Goal: Information Seeking & Learning: Learn about a topic

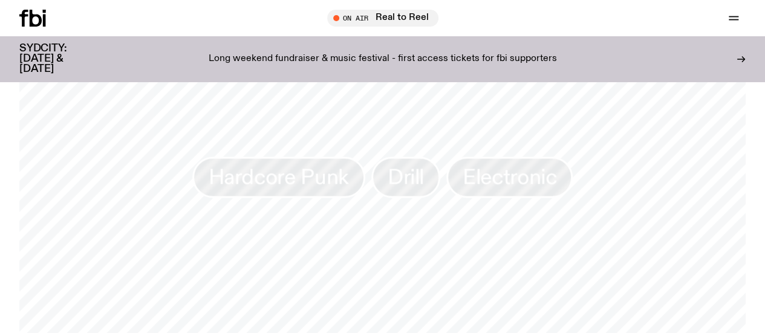
scroll to position [980, 0]
click at [188, 43] on div "SYDCITY: October 3 & 4 Long weekend fundraiser & music festival - first access …" at bounding box center [382, 58] width 726 height 45
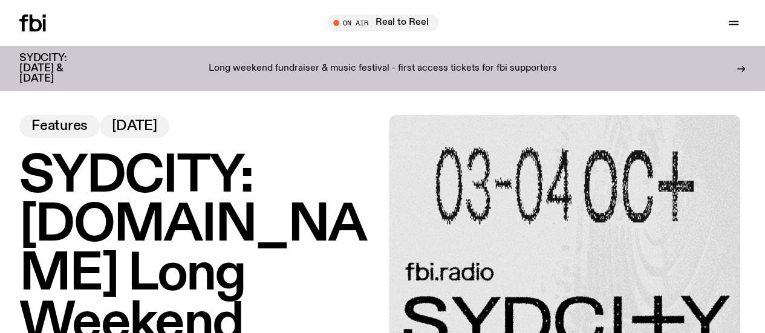
click at [0, 0] on link "Read" at bounding box center [0, 0] width 0 height 0
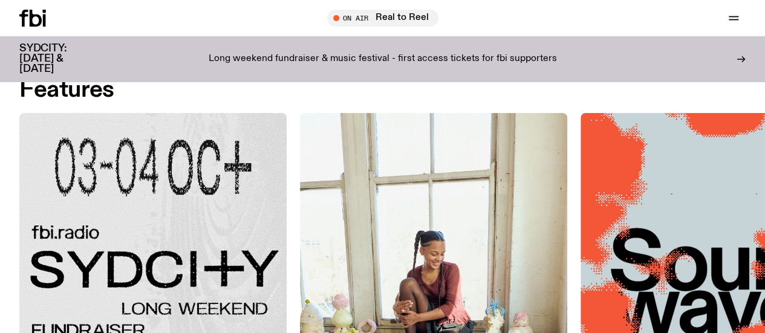
scroll to position [24, 0]
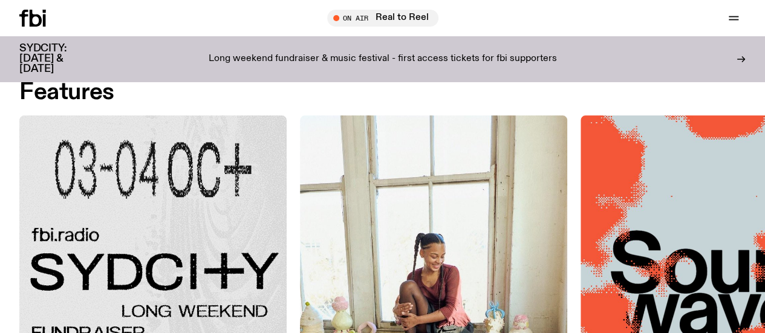
click at [73, 85] on h2 "Features" at bounding box center [66, 93] width 95 height 22
drag, startPoint x: 73, startPoint y: 85, endPoint x: 128, endPoint y: 94, distance: 56.4
click at [128, 94] on div "Features" at bounding box center [382, 93] width 726 height 22
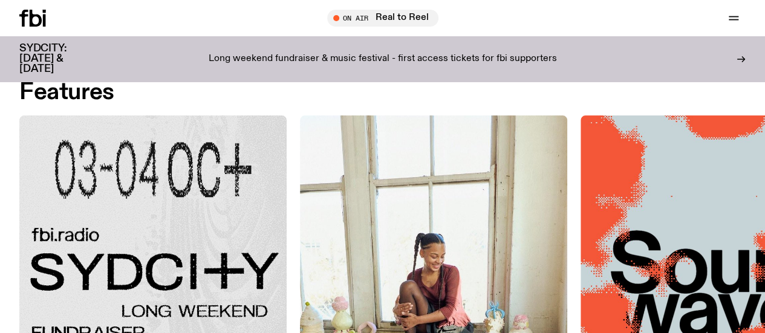
click at [128, 94] on div "Features" at bounding box center [382, 93] width 726 height 22
drag, startPoint x: 128, startPoint y: 94, endPoint x: 86, endPoint y: 91, distance: 42.5
click at [86, 91] on div "Features" at bounding box center [382, 93] width 726 height 22
click at [86, 91] on h2 "Features" at bounding box center [66, 93] width 95 height 22
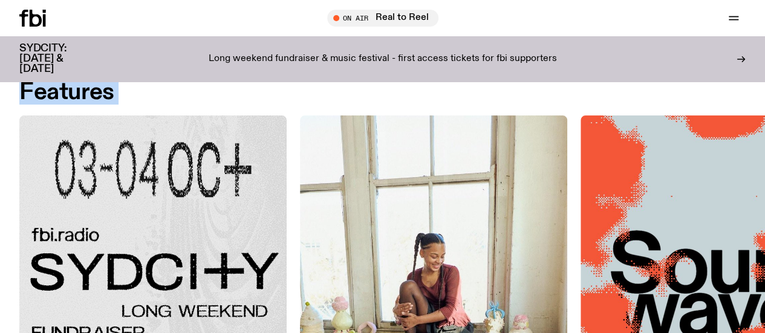
drag, startPoint x: 86, startPoint y: 91, endPoint x: 139, endPoint y: 87, distance: 53.5
click at [139, 87] on div "Features" at bounding box center [382, 93] width 726 height 22
click at [42, 15] on icon at bounding box center [32, 18] width 27 height 17
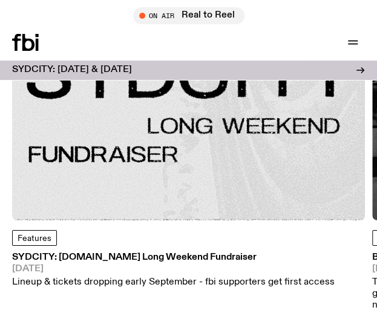
scroll to position [1904, 0]
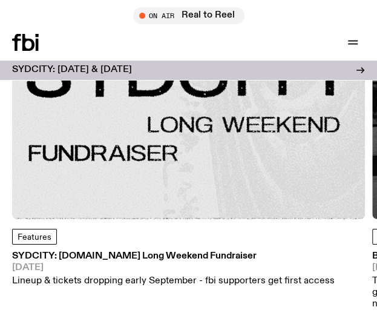
click at [137, 179] on img at bounding box center [188, 43] width 353 height 353
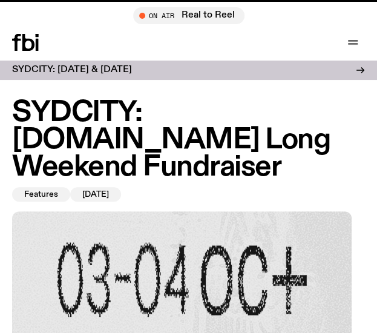
scroll to position [340, 0]
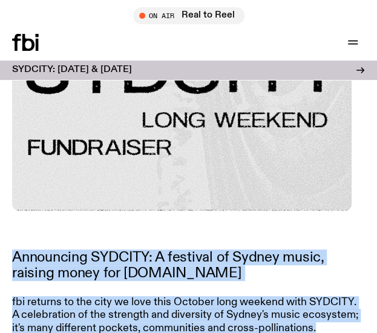
drag, startPoint x: 209, startPoint y: 266, endPoint x: 192, endPoint y: 241, distance: 30.5
click at [192, 249] on p "Announcing SYDCITY: A festival of Sydney music, raising money for fbi.radio" at bounding box center [186, 265] width 348 height 32
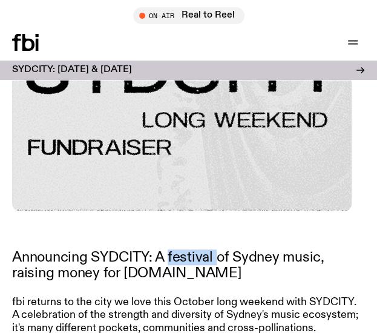
click at [192, 249] on p "Announcing SYDCITY: A festival of Sydney music, raising money for fbi.radio" at bounding box center [186, 265] width 348 height 32
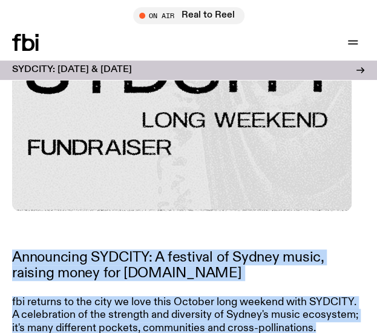
drag, startPoint x: 192, startPoint y: 241, endPoint x: 222, endPoint y: 298, distance: 64.1
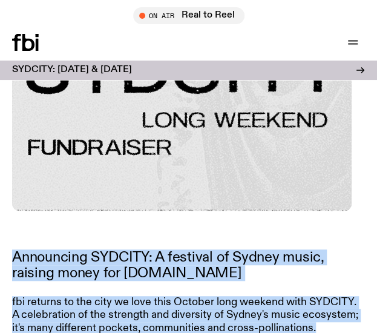
drag, startPoint x: 222, startPoint y: 298, endPoint x: 199, endPoint y: 254, distance: 49.2
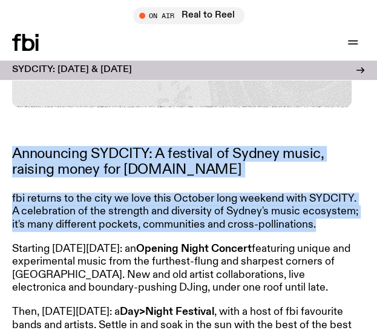
scroll to position [446, 0]
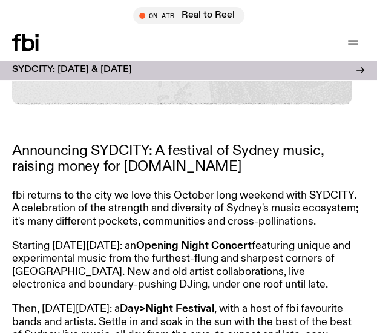
click at [199, 254] on p "Starting on Friday, October 3: an Opening Night Concert featuring unique and ex…" at bounding box center [186, 266] width 348 height 52
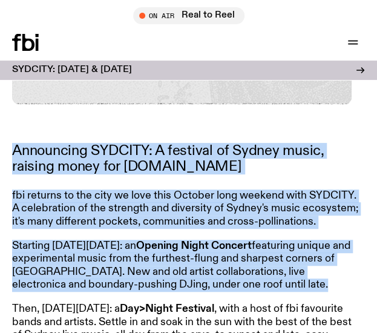
drag, startPoint x: 199, startPoint y: 254, endPoint x: 142, endPoint y: 145, distance: 123.4
click at [142, 145] on article "Announcing SYDCITY: A festival of Sydney music, raising money for fbi.radio fbi…" at bounding box center [186, 311] width 348 height 336
click at [142, 145] on p "Announcing SYDCITY: A festival of Sydney music, raising money for fbi.radio" at bounding box center [186, 159] width 348 height 32
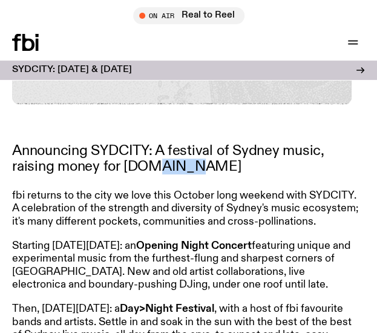
click at [142, 145] on p "Announcing SYDCITY: A festival of Sydney music, raising money for fbi.radio" at bounding box center [186, 159] width 348 height 32
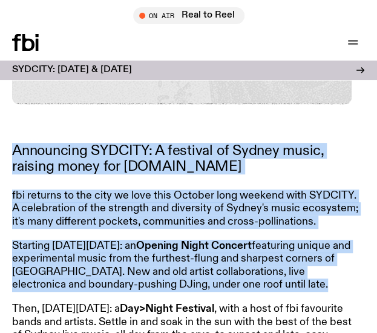
drag, startPoint x: 142, startPoint y: 145, endPoint x: 209, endPoint y: 296, distance: 165.5
click at [209, 296] on article "Announcing SYDCITY: A festival of Sydney music, raising money for fbi.radio fbi…" at bounding box center [186, 311] width 348 height 336
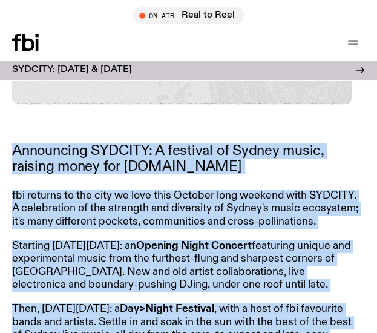
click at [209, 303] on strong "Day>Night Festival" at bounding box center [167, 308] width 94 height 11
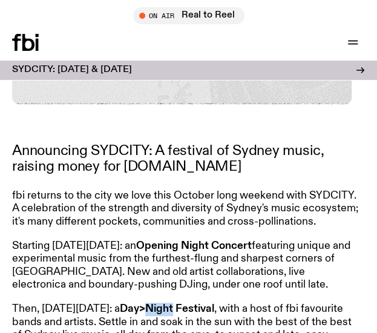
click at [209, 303] on strong "Day>Night Festival" at bounding box center [167, 308] width 94 height 11
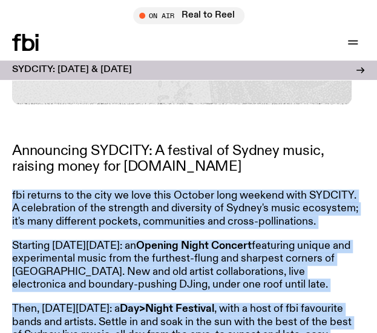
drag, startPoint x: 209, startPoint y: 296, endPoint x: 150, endPoint y: 169, distance: 139.6
click at [150, 169] on article "Announcing SYDCITY: A festival of Sydney music, raising money for fbi.radio fbi…" at bounding box center [186, 311] width 348 height 336
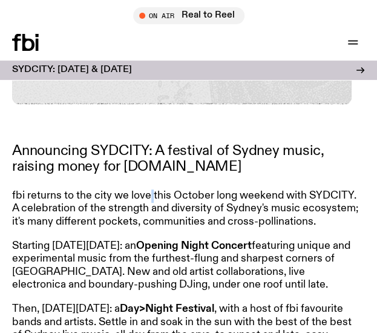
click at [150, 169] on article "Announcing SYDCITY: A festival of Sydney music, raising money for fbi.radio fbi…" at bounding box center [186, 311] width 348 height 336
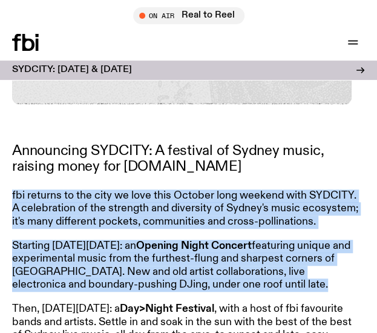
drag, startPoint x: 150, startPoint y: 169, endPoint x: 166, endPoint y: 270, distance: 102.2
click at [166, 270] on article "Announcing SYDCITY: A festival of Sydney music, raising money for fbi.radio fbi…" at bounding box center [186, 311] width 348 height 336
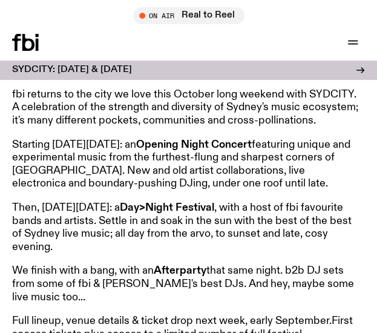
click at [166, 270] on p "We finish with a bang, with an Afterparty that same night. b2b DJ sets from som…" at bounding box center [186, 283] width 348 height 39
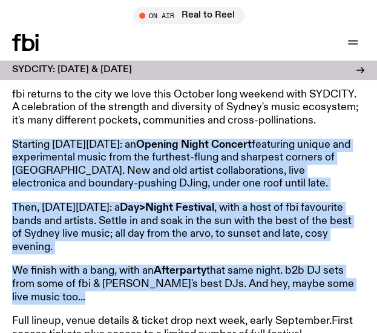
drag, startPoint x: 166, startPoint y: 270, endPoint x: 116, endPoint y: 135, distance: 144.3
click at [116, 135] on article "Announcing SYDCITY: A festival of Sydney music, raising money for fbi.radio fbi…" at bounding box center [186, 210] width 348 height 336
click at [116, 139] on p "Starting on Friday, October 3: an Opening Night Concert featuring unique and ex…" at bounding box center [186, 165] width 348 height 52
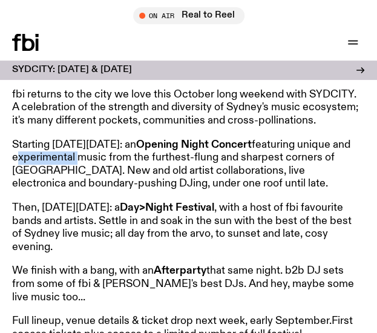
click at [116, 139] on p "Starting on Friday, October 3: an Opening Night Concert featuring unique and ex…" at bounding box center [186, 165] width 348 height 52
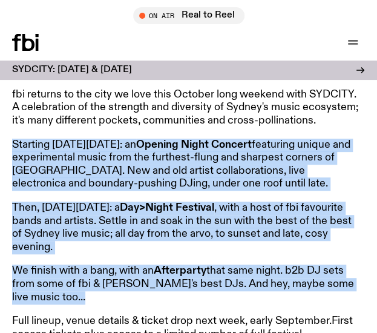
drag, startPoint x: 116, startPoint y: 135, endPoint x: 135, endPoint y: 274, distance: 140.5
click at [135, 274] on article "Announcing SYDCITY: A festival of Sydney music, raising money for fbi.radio fbi…" at bounding box center [186, 210] width 348 height 336
click at [135, 274] on p "We finish with a bang, with an Afterparty that same night. b2b DJ sets from som…" at bounding box center [186, 283] width 348 height 39
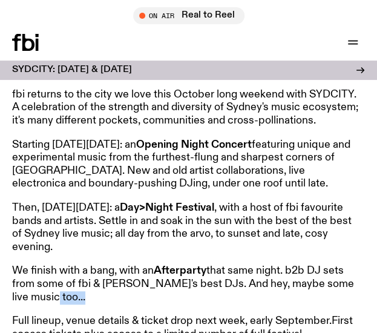
click at [135, 274] on p "We finish with a bang, with an Afterparty that same night. b2b DJ sets from som…" at bounding box center [186, 283] width 348 height 39
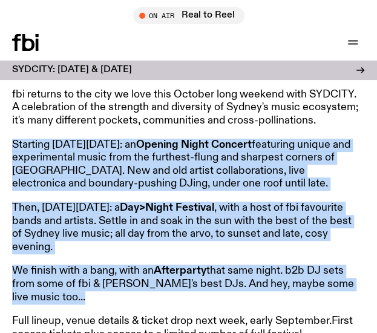
drag, startPoint x: 135, startPoint y: 274, endPoint x: 107, endPoint y: 131, distance: 145.6
click at [107, 131] on article "Announcing SYDCITY: A festival of Sydney music, raising money for fbi.radio fbi…" at bounding box center [186, 210] width 348 height 336
click at [107, 139] on p "Starting on Friday, October 3: an Opening Night Concert featuring unique and ex…" at bounding box center [186, 165] width 348 height 52
drag, startPoint x: 107, startPoint y: 131, endPoint x: 113, endPoint y: 279, distance: 147.7
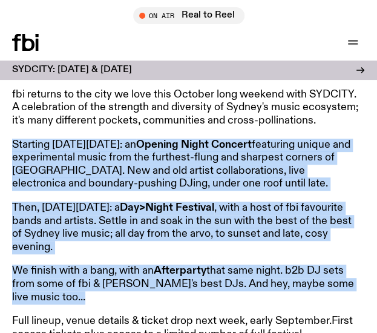
click at [113, 279] on article "Announcing SYDCITY: A festival of Sydney music, raising money for fbi.radio fbi…" at bounding box center [186, 210] width 348 height 336
click at [113, 279] on p "We finish with a bang, with an Afterparty that same night. b2b DJ sets from som…" at bounding box center [186, 283] width 348 height 39
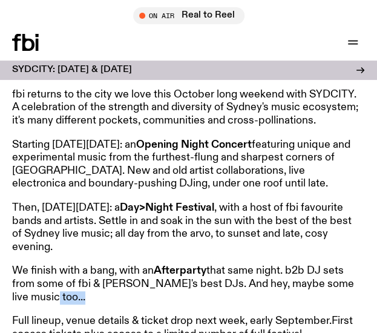
click at [113, 279] on p "We finish with a bang, with an Afterparty that same night. b2b DJ sets from som…" at bounding box center [186, 283] width 348 height 39
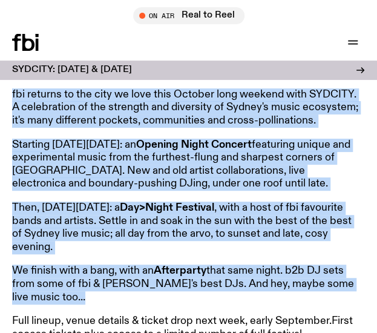
drag, startPoint x: 113, startPoint y: 279, endPoint x: 83, endPoint y: 100, distance: 181.5
click at [83, 100] on article "Announcing SYDCITY: A festival of Sydney music, raising money for fbi.radio fbi…" at bounding box center [186, 210] width 348 height 336
click at [83, 264] on p "fbi returns to the city we love this October long weekend with SYDCITY. A celeb…" at bounding box center [186, 283] width 348 height 39
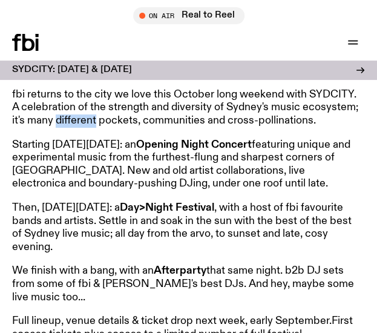
click at [83, 264] on p "fbi returns to the city we love this October long weekend with SYDCITY. A celeb…" at bounding box center [186, 283] width 348 height 39
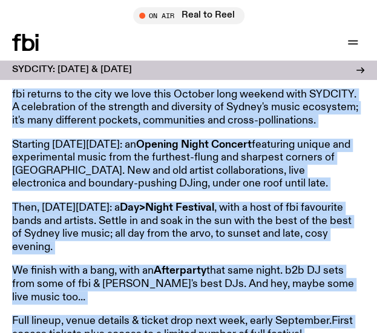
drag, startPoint x: 83, startPoint y: 100, endPoint x: 111, endPoint y: 296, distance: 198.0
click at [111, 296] on article "Announcing SYDCITY: A festival of Sydney music, raising money for fbi.radio fbi…" at bounding box center [186, 210] width 348 height 336
click at [111, 315] on p "Full lineup, venue details & ticket drop next week, early September. First acce…" at bounding box center [186, 334] width 348 height 39
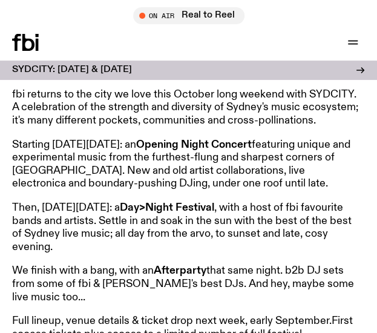
click at [171, 279] on p "We finish with a bang, with an Afterparty that same night. b2b DJ sets from som…" at bounding box center [186, 283] width 348 height 39
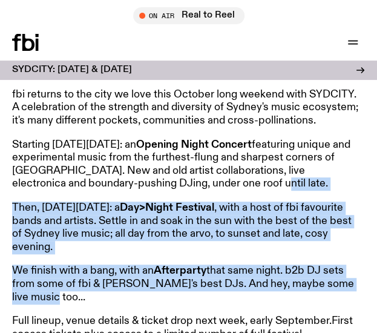
drag, startPoint x: 296, startPoint y: 160, endPoint x: 292, endPoint y: 279, distance: 118.6
click at [292, 279] on article "Announcing SYDCITY: A festival of Sydney music, raising money for fbi.radio fbi…" at bounding box center [186, 210] width 348 height 336
click at [292, 279] on p "We finish with a bang, with an Afterparty that same night. b2b DJ sets from som…" at bounding box center [186, 283] width 348 height 39
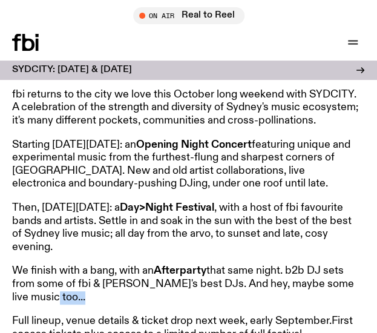
click at [292, 279] on p "We finish with a bang, with an Afterparty that same night. b2b DJ sets from som…" at bounding box center [186, 283] width 348 height 39
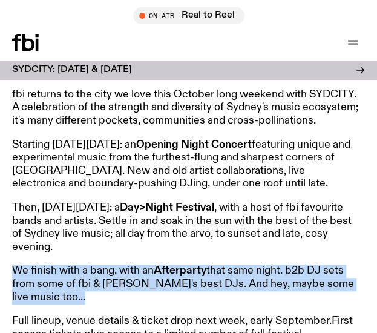
drag, startPoint x: 292, startPoint y: 279, endPoint x: 333, endPoint y: 276, distance: 41.2
click at [333, 276] on p "We finish with a bang, with an Afterparty that same night. b2b DJ sets from som…" at bounding box center [186, 283] width 348 height 39
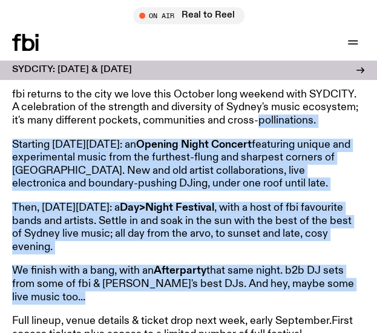
drag, startPoint x: 333, startPoint y: 276, endPoint x: 282, endPoint y: 97, distance: 186.0
click at [282, 97] on article "Announcing SYDCITY: A festival of Sydney music, raising money for fbi.radio fbi…" at bounding box center [186, 210] width 348 height 336
click at [282, 264] on p "fbi returns to the city we love this October long weekend with SYDCITY. A celeb…" at bounding box center [186, 283] width 348 height 39
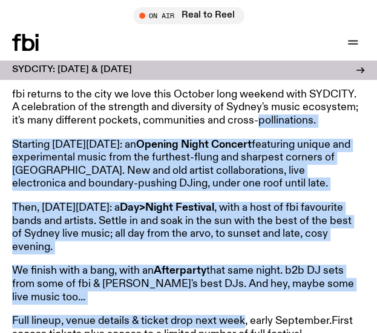
drag, startPoint x: 282, startPoint y: 97, endPoint x: 235, endPoint y: 287, distance: 195.7
click at [235, 287] on article "Announcing SYDCITY: A festival of Sydney music, raising money for fbi.radio fbi…" at bounding box center [186, 210] width 348 height 336
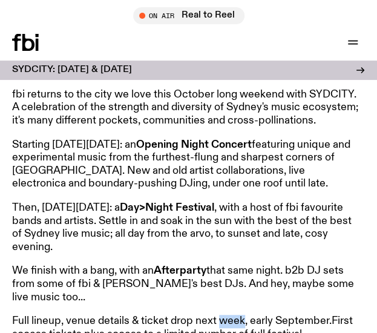
click at [235, 287] on article "Announcing SYDCITY: A festival of Sydney music, raising money for fbi.radio fbi…" at bounding box center [186, 210] width 348 height 336
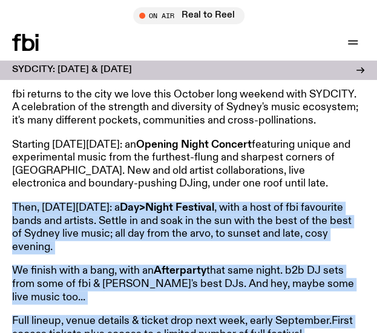
drag, startPoint x: 235, startPoint y: 287, endPoint x: 232, endPoint y: 181, distance: 105.9
click at [232, 181] on article "Announcing SYDCITY: A festival of Sydney music, raising money for fbi.radio fbi…" at bounding box center [186, 210] width 348 height 336
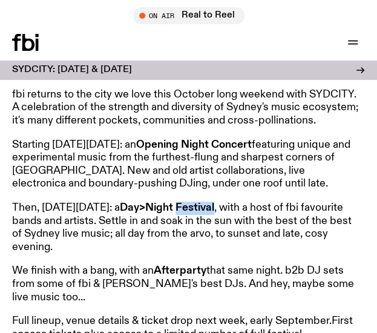
click at [232, 181] on article "Announcing SYDCITY: A festival of Sydney music, raising money for fbi.radio fbi…" at bounding box center [186, 210] width 348 height 336
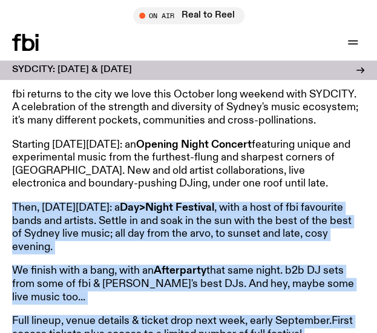
drag, startPoint x: 232, startPoint y: 181, endPoint x: 229, endPoint y: 293, distance: 111.4
click at [229, 293] on article "Announcing SYDCITY: A festival of Sydney music, raising money for fbi.radio fbi…" at bounding box center [186, 210] width 348 height 336
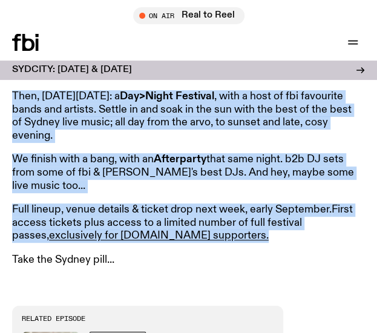
scroll to position [662, 0]
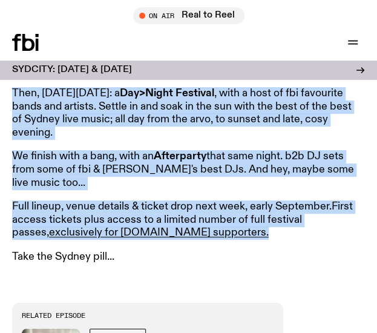
click at [206, 220] on p "Full lineup, venue details & ticket drop next week, early September. First acce…" at bounding box center [186, 219] width 348 height 39
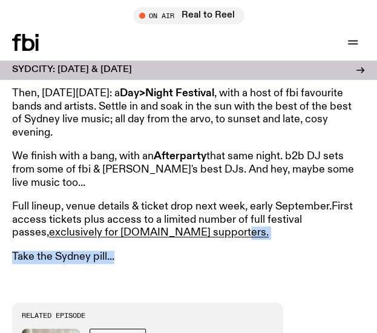
drag, startPoint x: 206, startPoint y: 220, endPoint x: 205, endPoint y: 232, distance: 12.1
click at [205, 232] on article "Announcing SYDCITY: A festival of Sydney music, raising money for fbi.radio fbi…" at bounding box center [186, 95] width 348 height 336
click at [205, 250] on p "Take the Sydney pill..." at bounding box center [186, 256] width 348 height 13
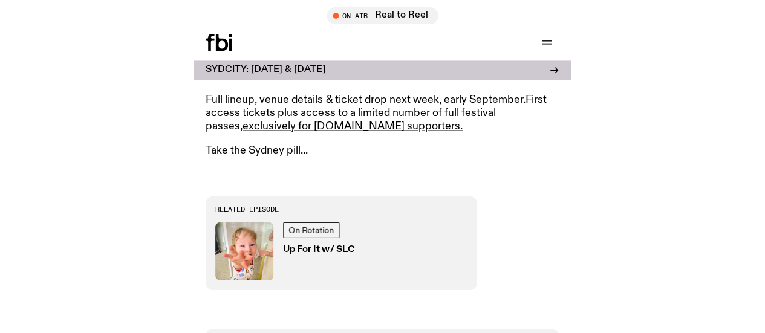
scroll to position [769, 0]
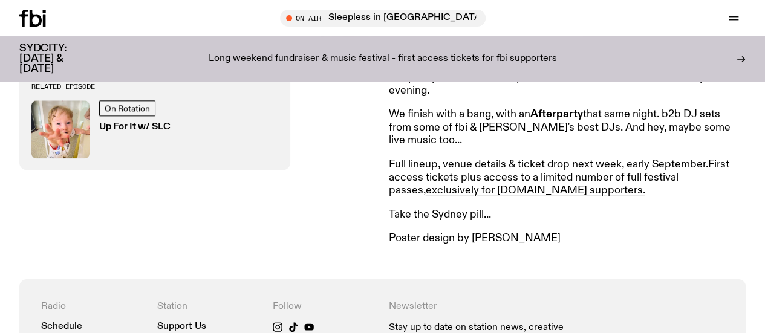
scroll to position [662, 0]
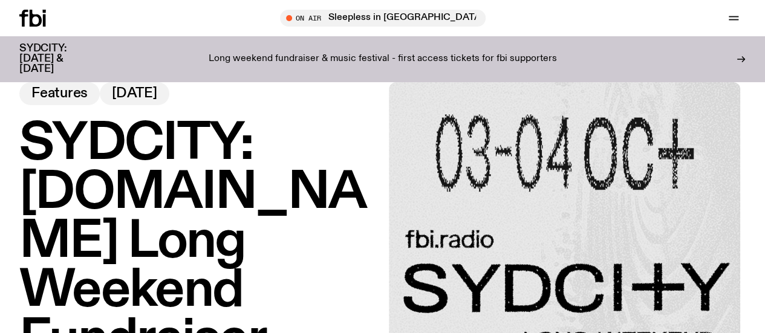
scroll to position [84, 0]
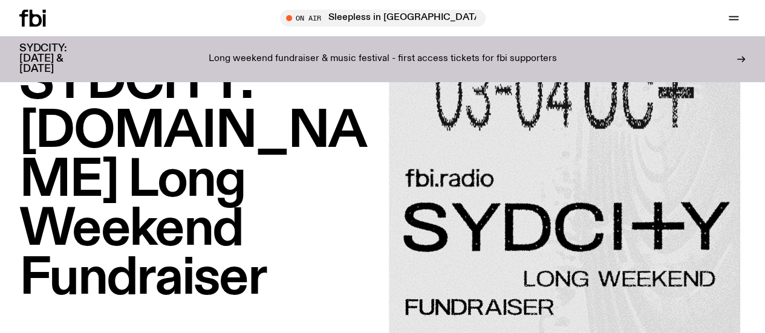
click at [229, 113] on h1 "SYDCITY: [DOMAIN_NAME] Long Weekend Fundraiser" at bounding box center [197, 181] width 357 height 245
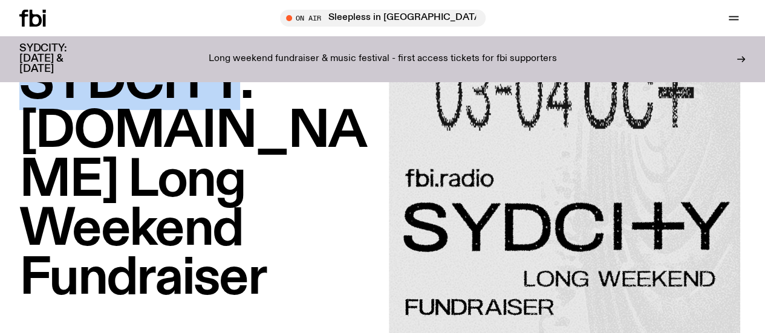
click at [229, 113] on h1 "SYDCITY: [DOMAIN_NAME] Long Weekend Fundraiser" at bounding box center [197, 181] width 357 height 245
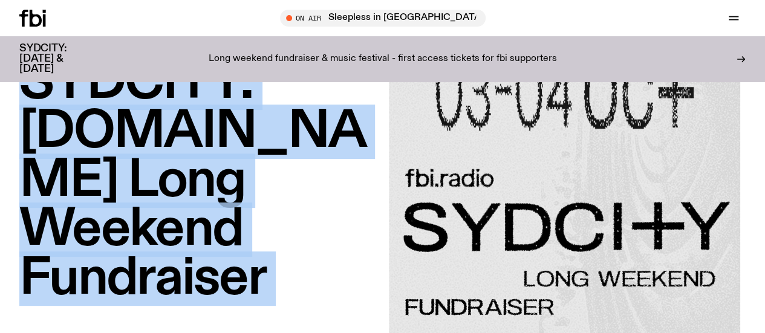
click at [229, 113] on h1 "SYDCITY: fbi.radio Long Weekend Fundraiser" at bounding box center [197, 181] width 357 height 245
click at [300, 214] on h1 "SYDCITY: fbi.radio Long Weekend Fundraiser" at bounding box center [197, 181] width 357 height 245
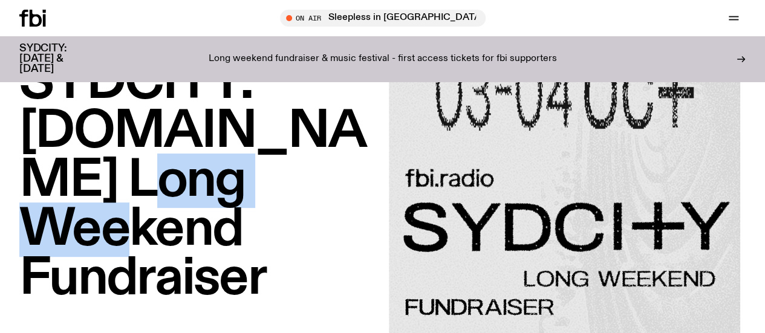
click at [300, 214] on h1 "SYDCITY: fbi.radio Long Weekend Fundraiser" at bounding box center [197, 181] width 357 height 245
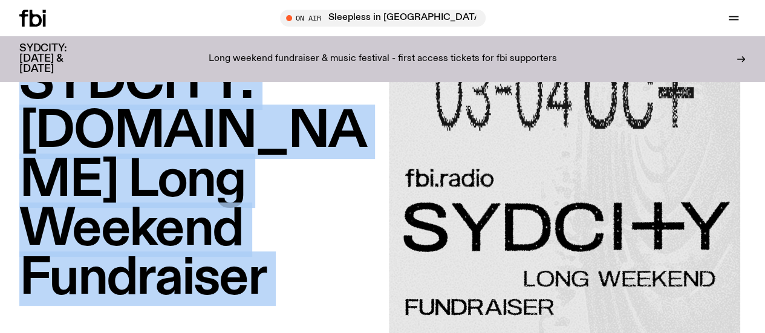
drag, startPoint x: 300, startPoint y: 214, endPoint x: 384, endPoint y: 247, distance: 90.6
click at [384, 247] on div "SYDCITY: fbi.radio Long Weekend Fundraiser Features 26.08.25" at bounding box center [382, 197] width 765 height 352
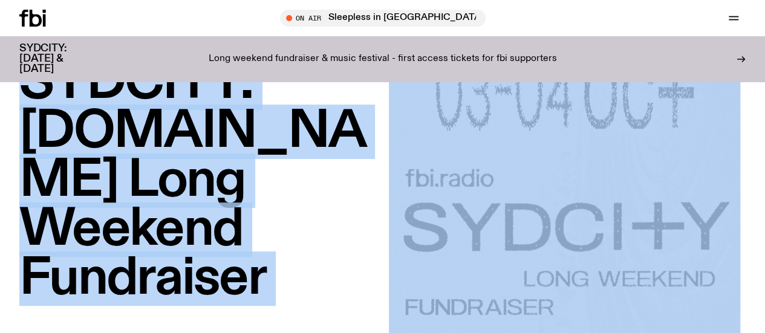
click at [384, 247] on div "SYDCITY: fbi.radio Long Weekend Fundraiser Features 26.08.25" at bounding box center [382, 197] width 765 height 352
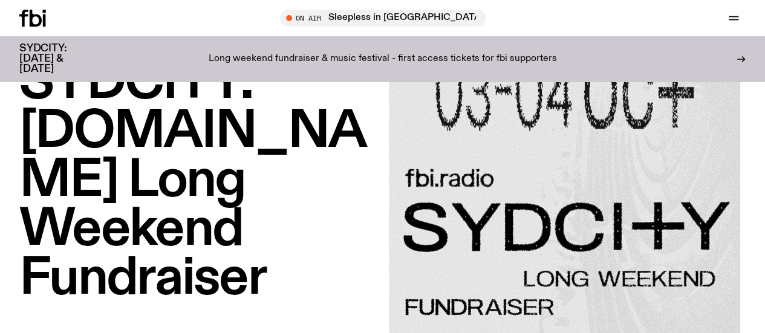
scroll to position [24, 0]
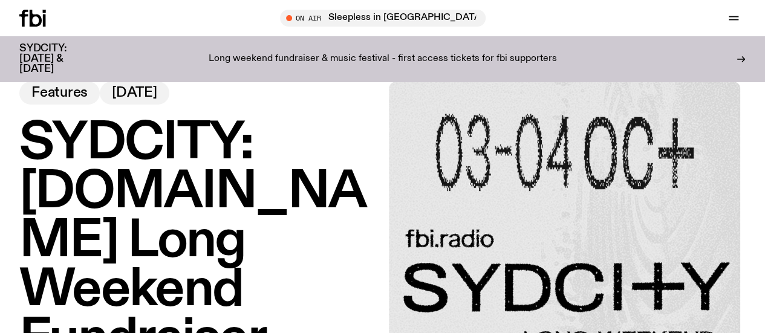
click at [0, 0] on link "Read" at bounding box center [0, 0] width 0 height 0
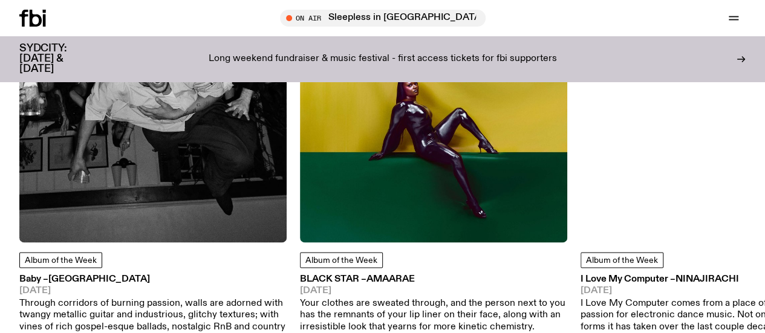
scroll to position [718, 0]
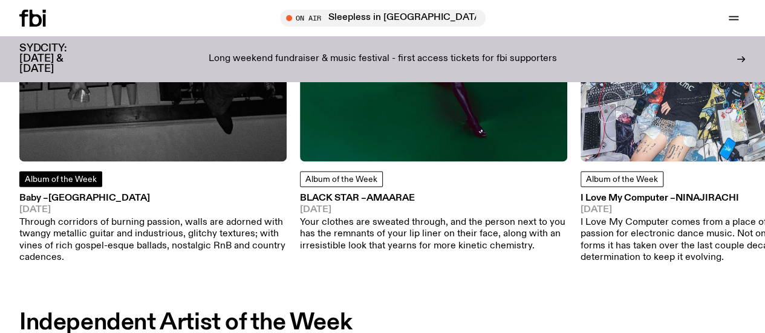
click at [79, 184] on span "Album of the Week" at bounding box center [61, 179] width 72 height 8
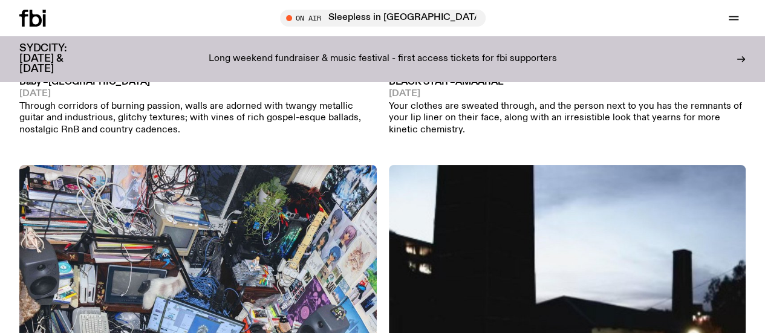
scroll to position [558, 0]
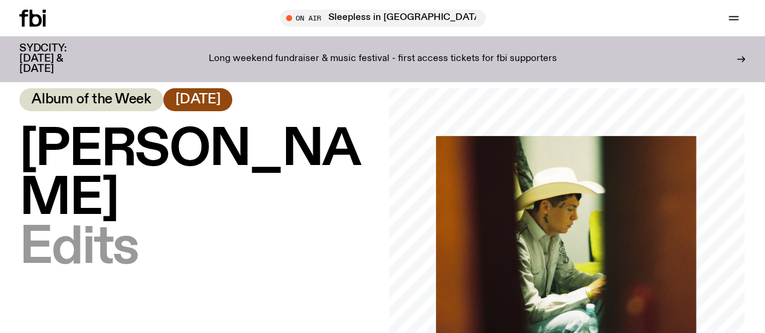
scroll to position [16, 0]
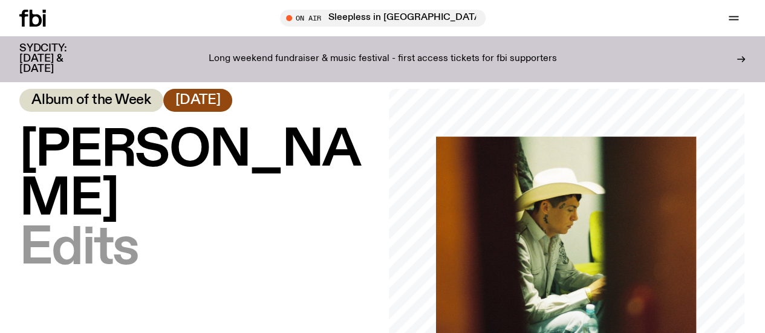
click at [0, 0] on link "Read" at bounding box center [0, 0] width 0 height 0
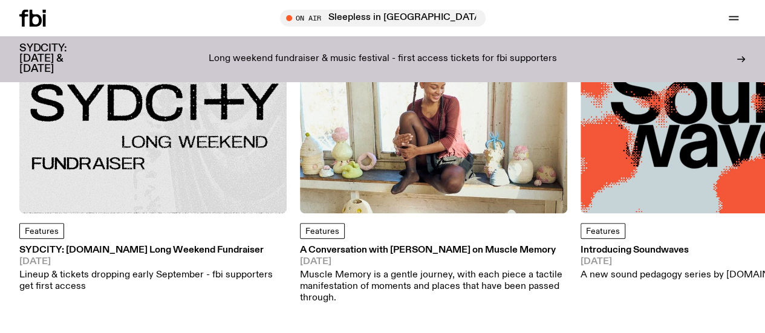
scroll to position [185, 0]
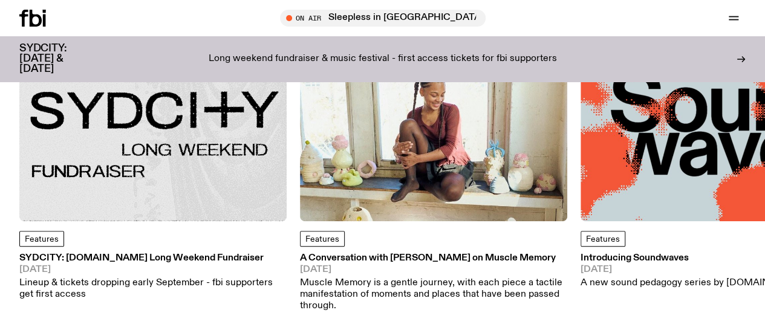
click at [134, 124] on img at bounding box center [152, 87] width 267 height 267
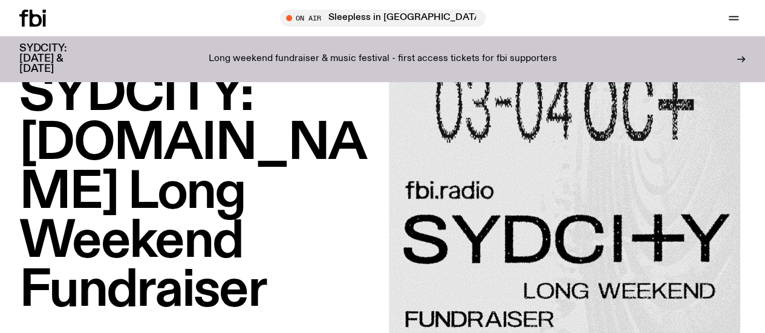
scroll to position [71, 0]
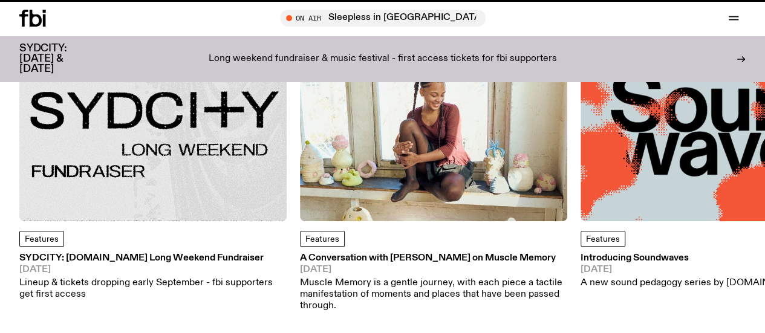
scroll to position [344, 0]
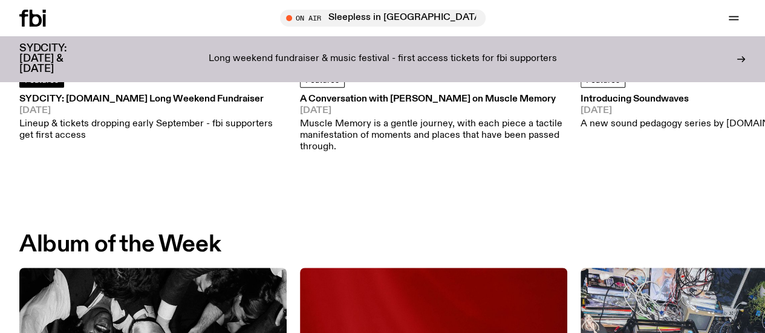
click at [44, 79] on span "Features" at bounding box center [42, 80] width 34 height 8
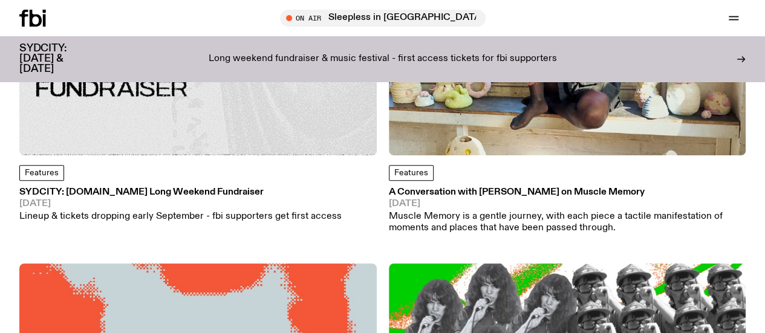
scroll to position [376, 0]
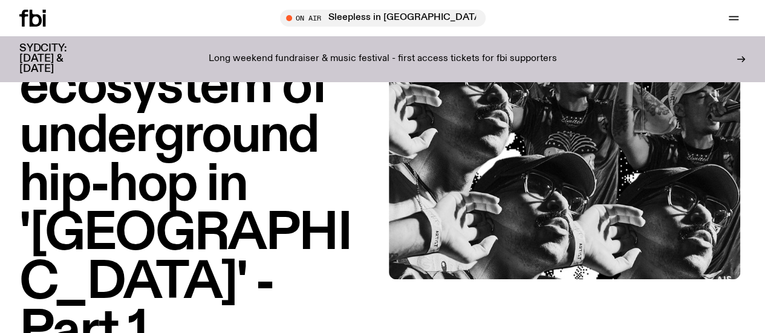
scroll to position [433, 0]
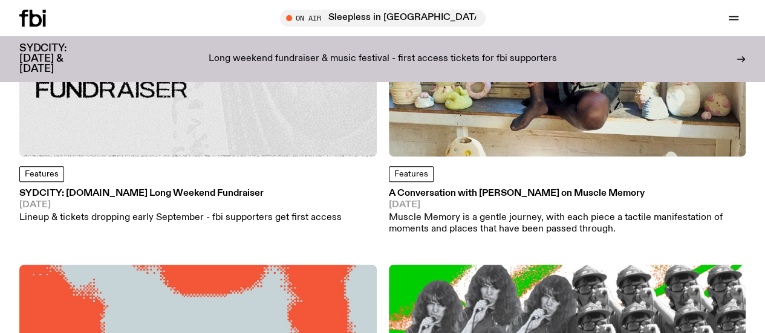
scroll to position [490, 0]
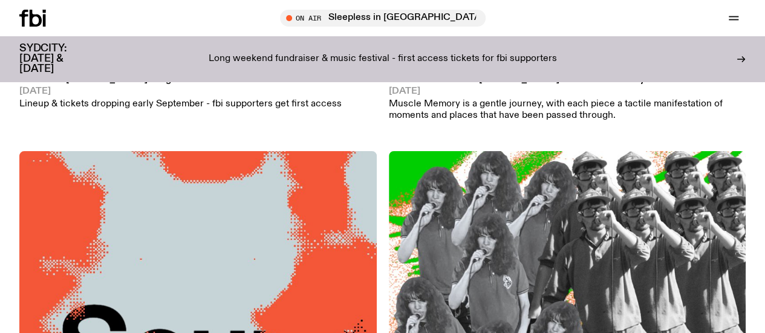
click at [389, 183] on img at bounding box center [567, 329] width 357 height 357
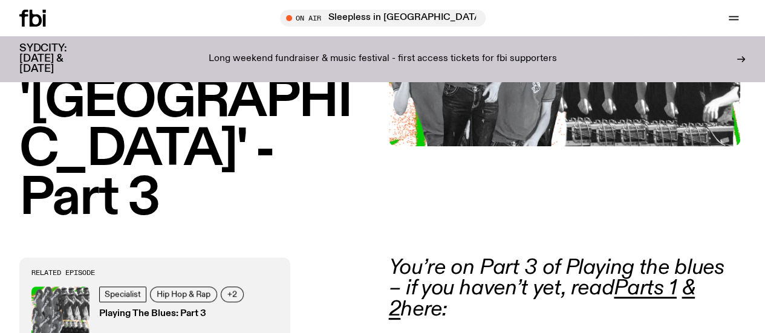
scroll to position [310, 0]
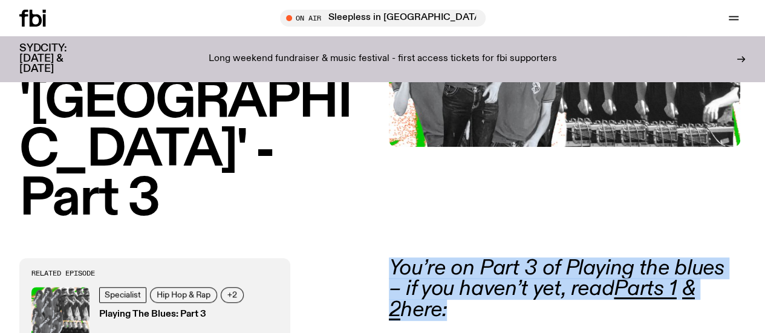
drag, startPoint x: 579, startPoint y: 230, endPoint x: 471, endPoint y: 217, distance: 109.6
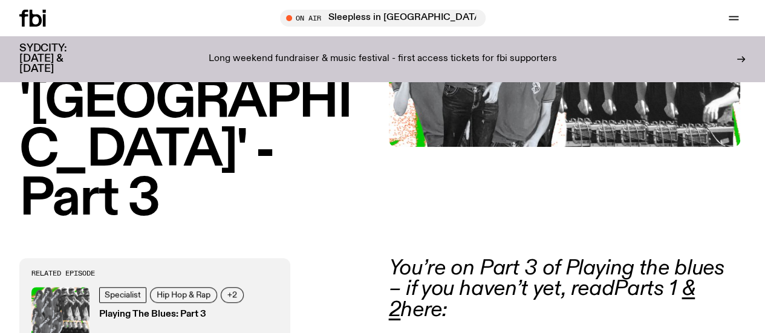
click at [645, 286] on em "Parts 1" at bounding box center [645, 289] width 62 height 22
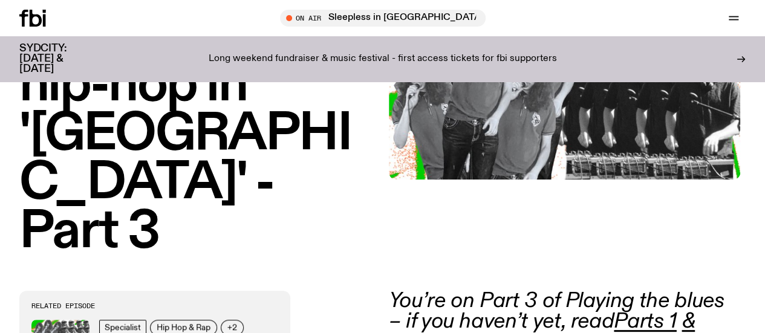
scroll to position [352, 0]
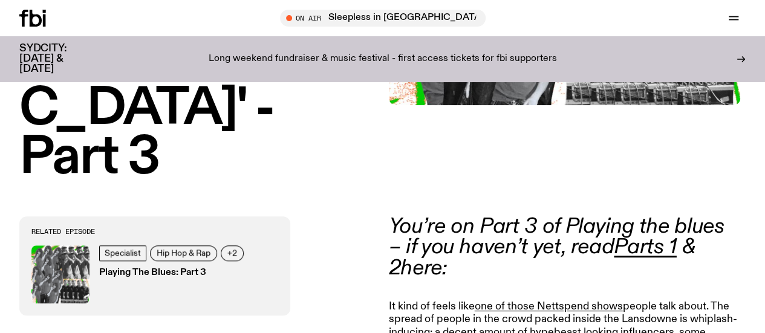
click at [695, 238] on em "& 2" at bounding box center [542, 258] width 306 height 42
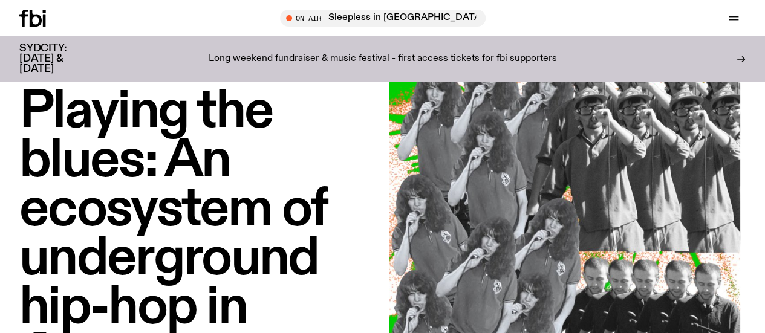
scroll to position [54, 0]
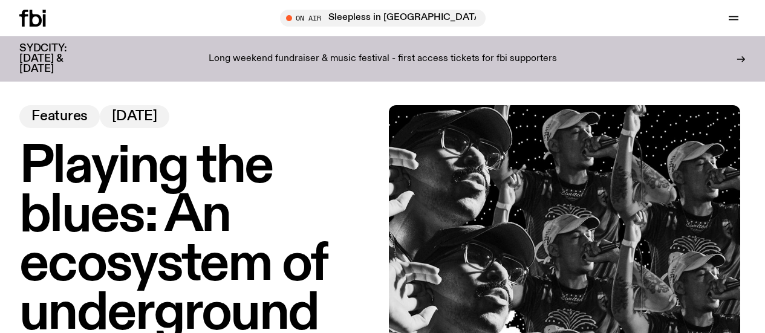
scroll to position [255, 0]
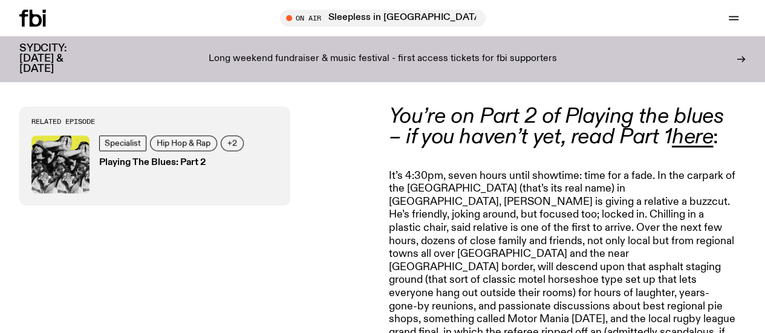
scroll to position [463, 0]
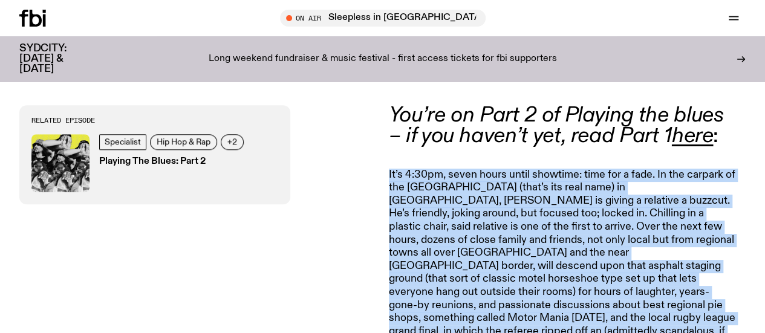
drag, startPoint x: 537, startPoint y: 152, endPoint x: 544, endPoint y: 223, distance: 71.1
click at [544, 223] on p "It’s 4:30pm, seven hours until showtime: time for a fade. In the carpark of the…" at bounding box center [563, 260] width 348 height 183
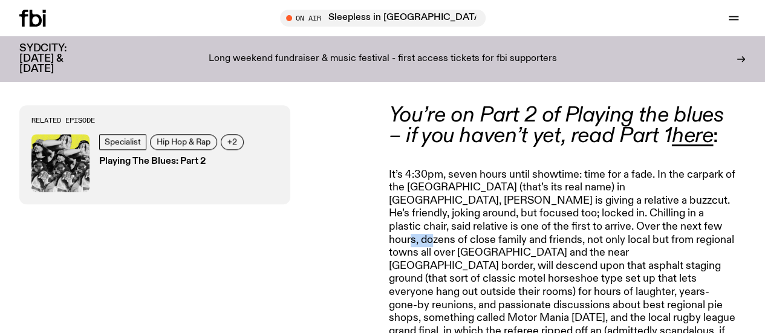
click at [544, 223] on p "It’s 4:30pm, seven hours until showtime: time for a fade. In the carpark of the…" at bounding box center [563, 260] width 348 height 183
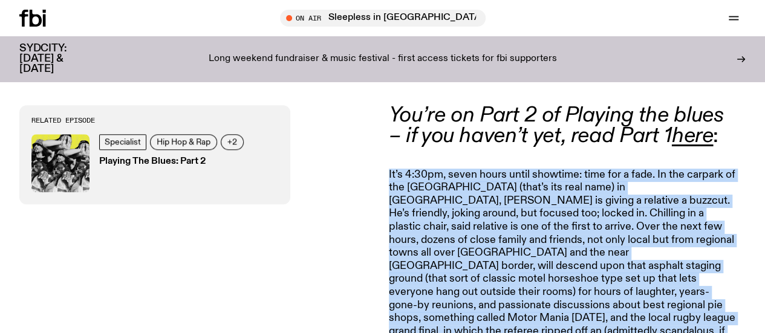
drag, startPoint x: 544, startPoint y: 223, endPoint x: 471, endPoint y: 175, distance: 88.2
click at [471, 175] on p "It’s 4:30pm, seven hours until showtime: time for a fade. In the carpark of the…" at bounding box center [563, 260] width 348 height 183
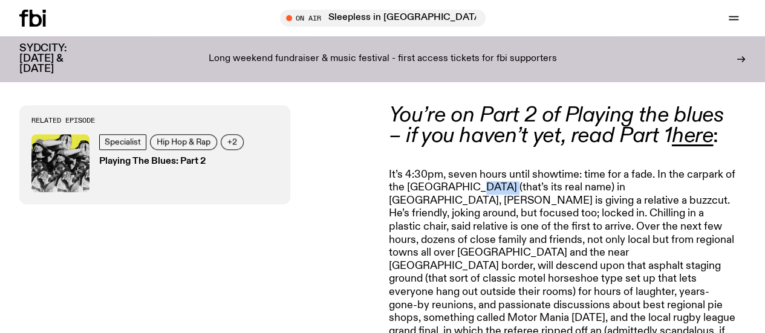
click at [471, 175] on p "It’s 4:30pm, seven hours until showtime: time for a fade. In the carpark of the…" at bounding box center [563, 260] width 348 height 183
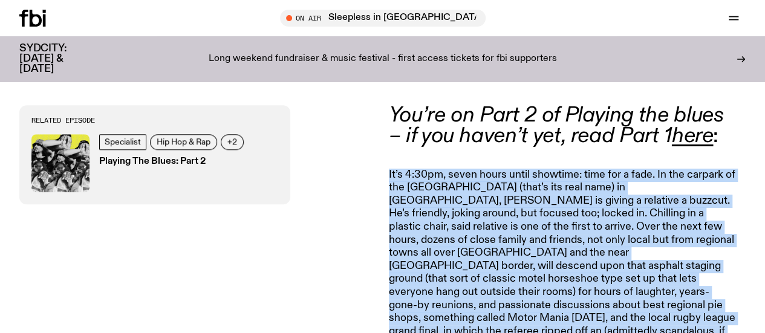
click at [471, 175] on p "It’s 4:30pm, seven hours until showtime: time for a fade. In the carpark of the…" at bounding box center [563, 260] width 348 height 183
click at [429, 171] on p "It’s 4:30pm, seven hours until showtime: time for a fade. In the carpark of the…" at bounding box center [563, 260] width 348 height 183
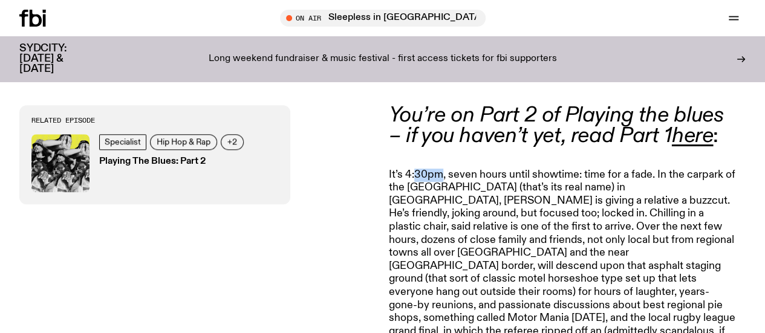
click at [429, 171] on p "It’s 4:30pm, seven hours until showtime: time for a fade. In the carpark of the…" at bounding box center [563, 260] width 348 height 183
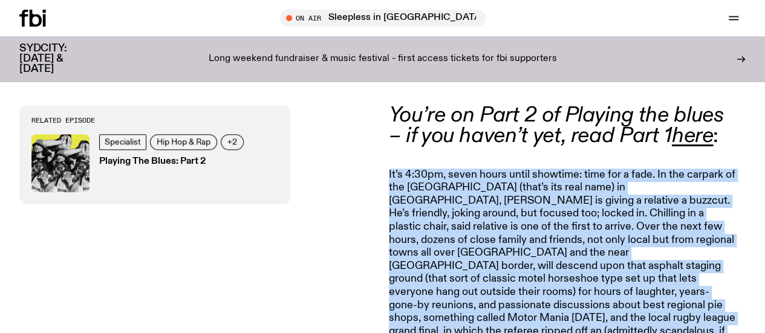
click at [429, 171] on p "It’s 4:30pm, seven hours until showtime: time for a fade. In the carpark of the…" at bounding box center [563, 260] width 348 height 183
click at [408, 171] on p "It’s 4:30pm, seven hours until showtime: time for a fade. In the carpark of the…" at bounding box center [563, 260] width 348 height 183
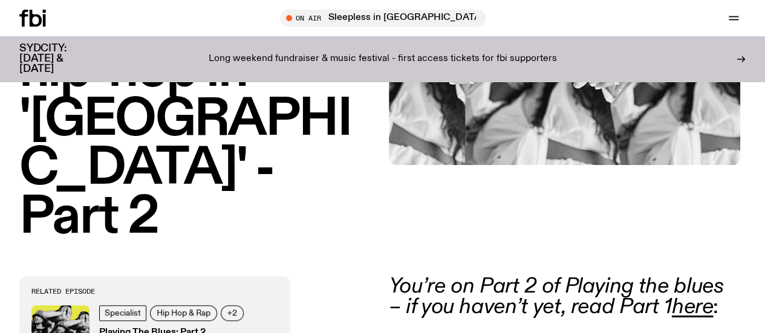
scroll to position [391, 0]
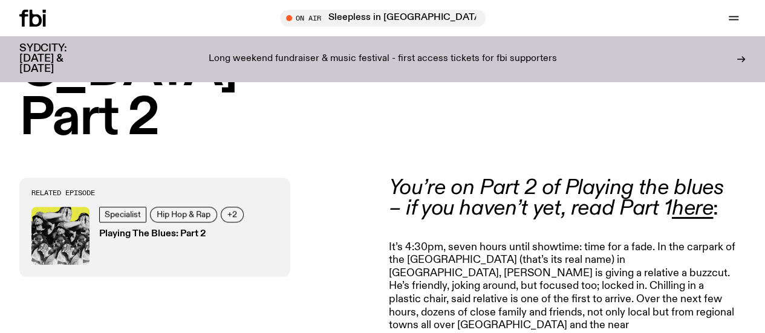
click at [502, 201] on em "You’re on Part 2 of Playing the blues – if you haven’t yet, read Part 1" at bounding box center [556, 198] width 335 height 42
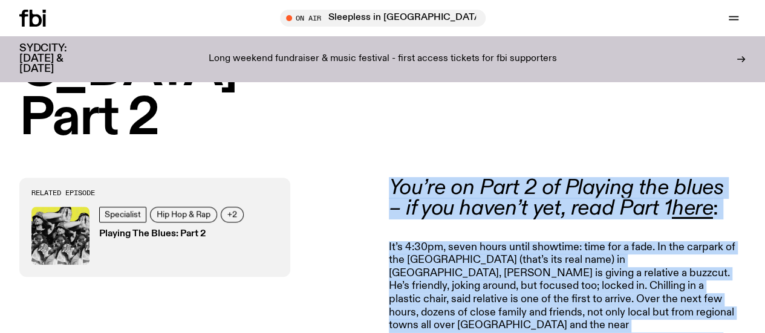
drag, startPoint x: 502, startPoint y: 201, endPoint x: 503, endPoint y: 278, distance: 76.8
click at [503, 278] on p "It’s 4:30pm, seven hours until showtime: time for a fade. In the carpark of the…" at bounding box center [563, 332] width 348 height 183
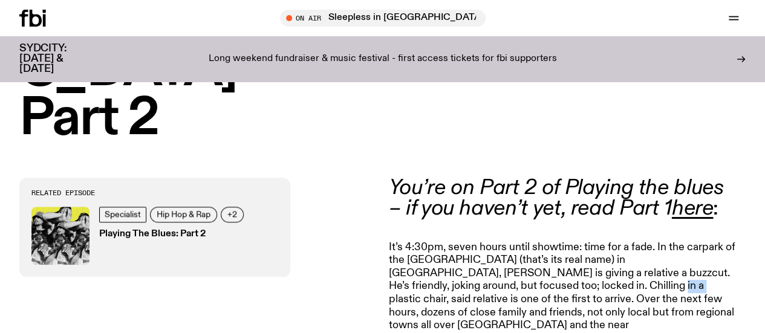
click at [503, 278] on p "It’s 4:30pm, seven hours until showtime: time for a fade. In the carpark of the…" at bounding box center [563, 332] width 348 height 183
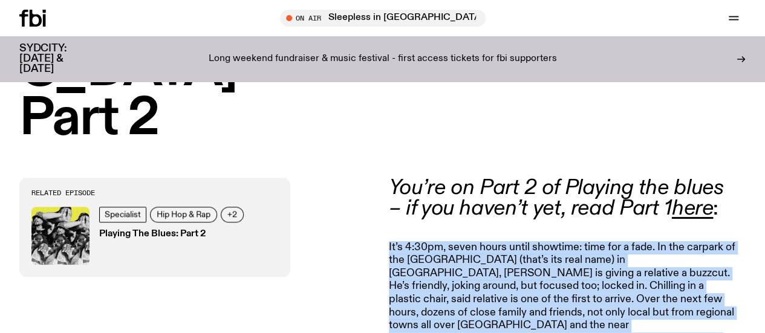
click at [503, 278] on p "It’s 4:30pm, seven hours until showtime: time for a fade. In the carpark of the…" at bounding box center [563, 332] width 348 height 183
click at [576, 289] on p "It’s 4:30pm, seven hours until showtime: time for a fade. In the carpark of the…" at bounding box center [563, 332] width 348 height 183
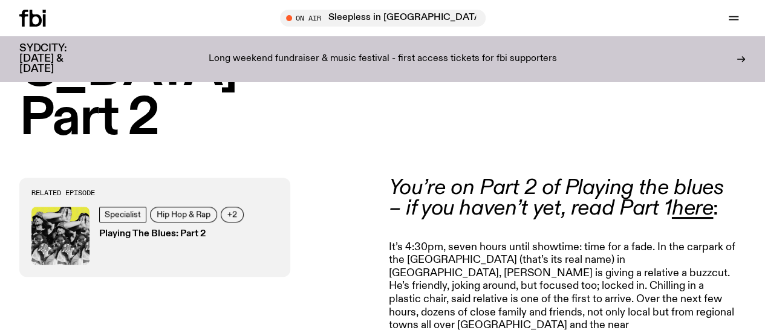
scroll to position [500, 0]
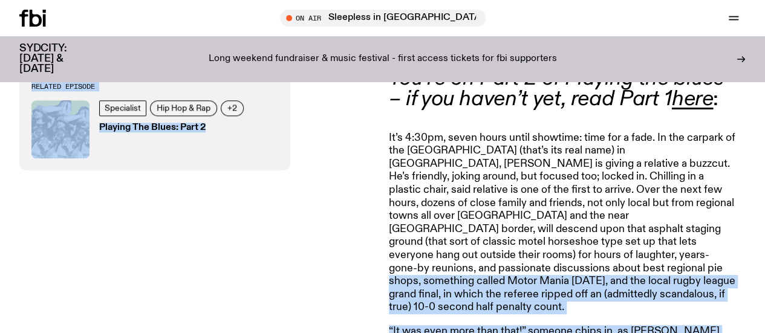
drag, startPoint x: 377, startPoint y: 123, endPoint x: 661, endPoint y: 243, distance: 307.4
click at [661, 243] on p "It’s 4:30pm, seven hours until showtime: time for a fade. In the carpark of the…" at bounding box center [563, 223] width 348 height 183
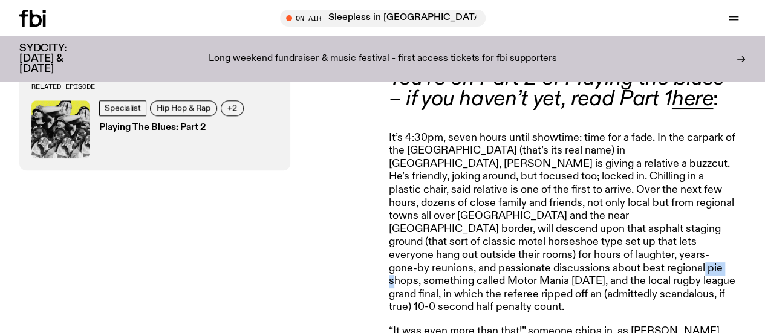
click at [661, 243] on p "It’s 4:30pm, seven hours until showtime: time for a fade. In the carpark of the…" at bounding box center [563, 223] width 348 height 183
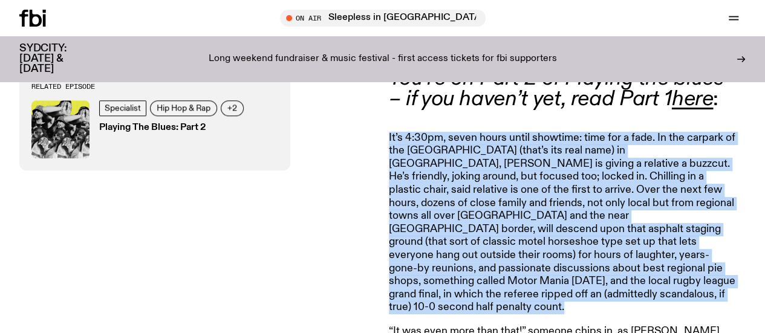
click at [661, 243] on p "It’s 4:30pm, seven hours until showtime: time for a fade. In the carpark of the…" at bounding box center [563, 223] width 348 height 183
click at [635, 274] on p "It’s 4:30pm, seven hours until showtime: time for a fade. In the carpark of the…" at bounding box center [563, 223] width 348 height 183
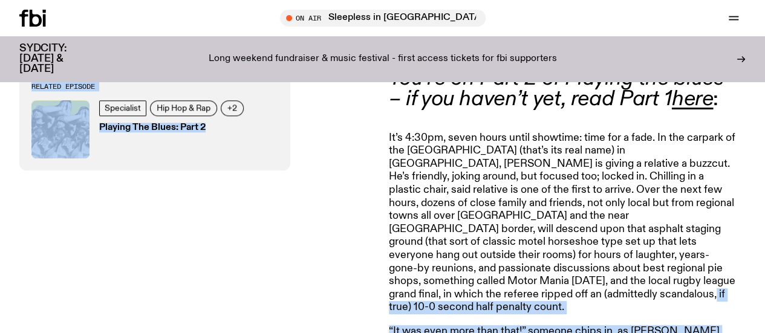
drag, startPoint x: 635, startPoint y: 274, endPoint x: 382, endPoint y: 123, distance: 293.8
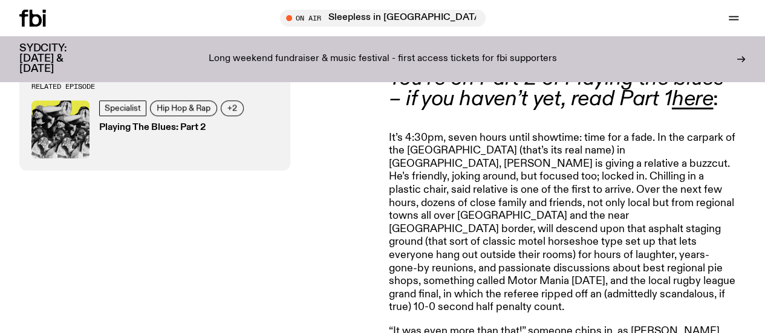
click at [393, 132] on p "It’s 4:30pm, seven hours until showtime: time for a fade. In the carpark of the…" at bounding box center [563, 223] width 348 height 183
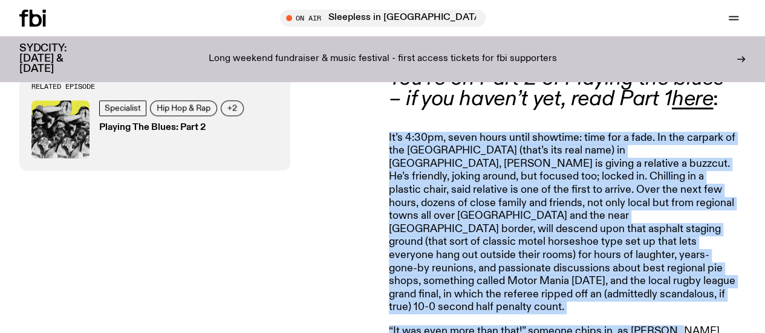
drag, startPoint x: 393, startPoint y: 123, endPoint x: 655, endPoint y: 280, distance: 305.0
click at [674, 264] on p "It’s 4:30pm, seven hours until showtime: time for a fade. In the carpark of the…" at bounding box center [563, 223] width 348 height 183
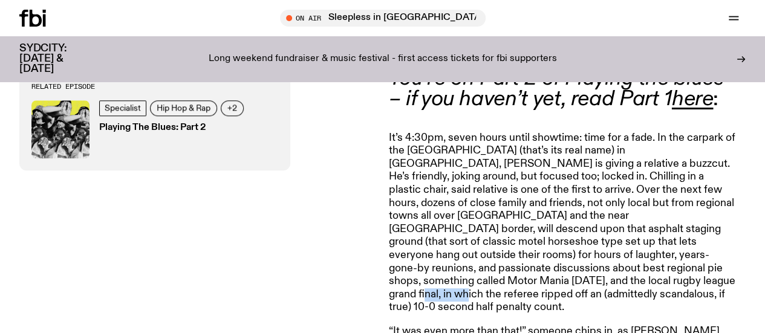
click at [674, 264] on p "It’s 4:30pm, seven hours until showtime: time for a fade. In the carpark of the…" at bounding box center [563, 223] width 348 height 183
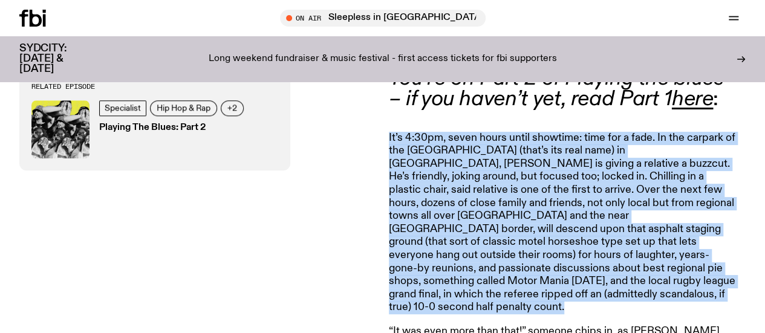
click at [674, 264] on p "It’s 4:30pm, seven hours until showtime: time for a fade. In the carpark of the…" at bounding box center [563, 223] width 348 height 183
click at [702, 274] on p "It’s 4:30pm, seven hours until showtime: time for a fade. In the carpark of the…" at bounding box center [563, 223] width 348 height 183
drag, startPoint x: 702, startPoint y: 274, endPoint x: 388, endPoint y: 119, distance: 350.1
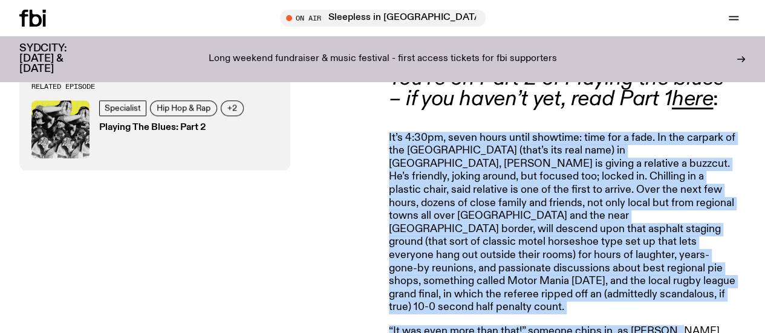
drag, startPoint x: 388, startPoint y: 119, endPoint x: 666, endPoint y: 281, distance: 322.0
click at [679, 274] on p "It’s 4:30pm, seven hours until showtime: time for a fade. In the carpark of the…" at bounding box center [563, 223] width 348 height 183
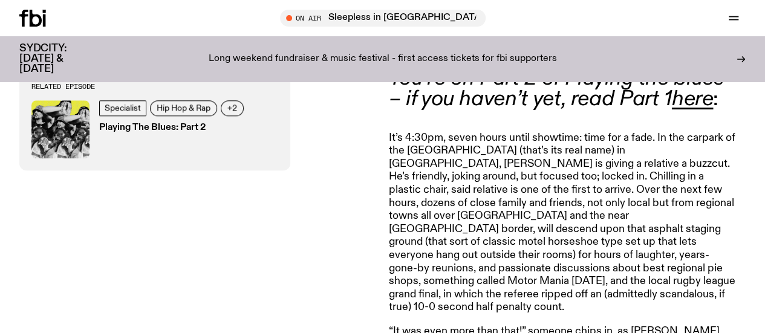
click at [697, 273] on p "It’s 4:30pm, seven hours until showtime: time for a fade. In the carpark of the…" at bounding box center [563, 223] width 348 height 183
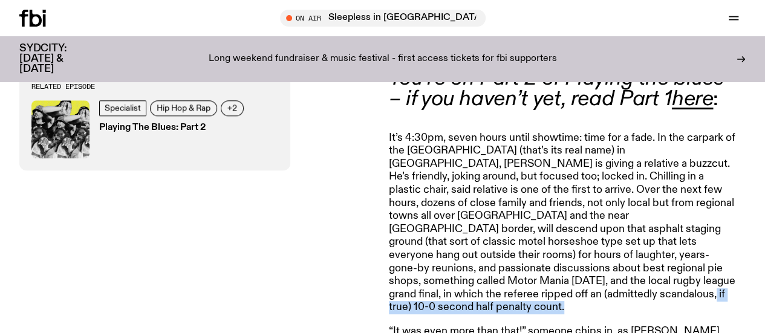
click at [697, 273] on p "It’s 4:30pm, seven hours until showtime: time for a fade. In the carpark of the…" at bounding box center [563, 223] width 348 height 183
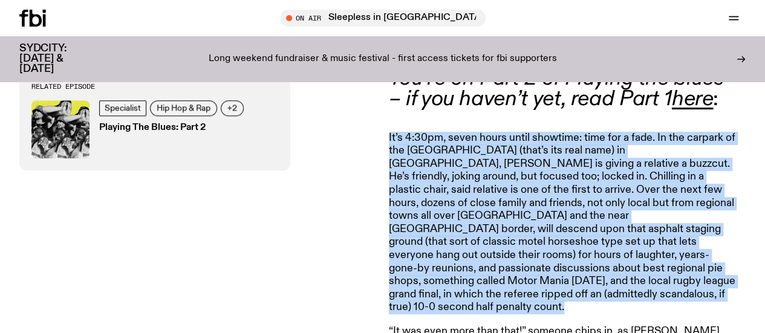
drag, startPoint x: 697, startPoint y: 273, endPoint x: 681, endPoint y: 273, distance: 15.7
click at [681, 273] on p "It’s 4:30pm, seven hours until showtime: time for a fade. In the carpark of the…" at bounding box center [563, 223] width 348 height 183
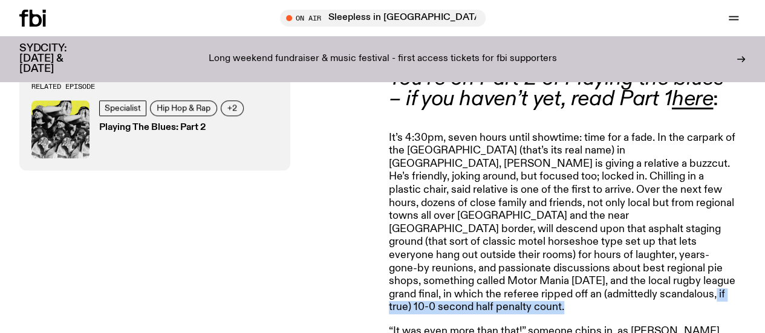
click at [681, 273] on p "It’s 4:30pm, seven hours until showtime: time for a fade. In the carpark of the…" at bounding box center [563, 223] width 348 height 183
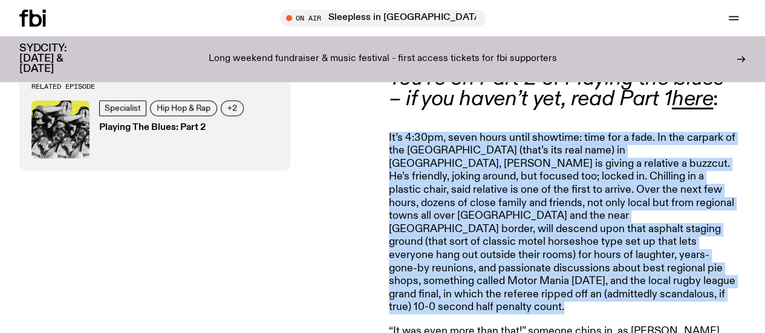
drag, startPoint x: 681, startPoint y: 273, endPoint x: 702, endPoint y: 274, distance: 20.6
click at [702, 274] on p "It’s 4:30pm, seven hours until showtime: time for a fade. In the carpark of the…" at bounding box center [563, 223] width 348 height 183
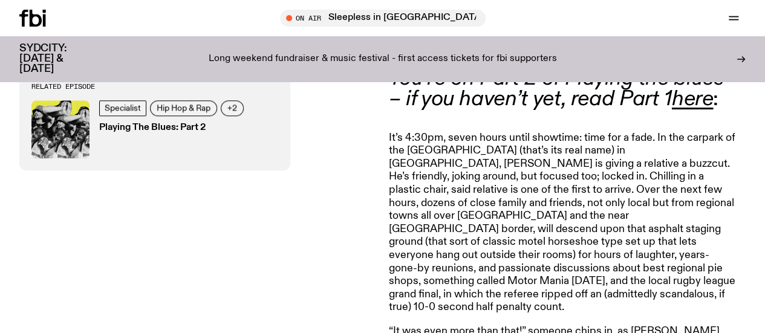
click at [702, 274] on p "It’s 4:30pm, seven hours until showtime: time for a fade. In the carpark of the…" at bounding box center [563, 223] width 348 height 183
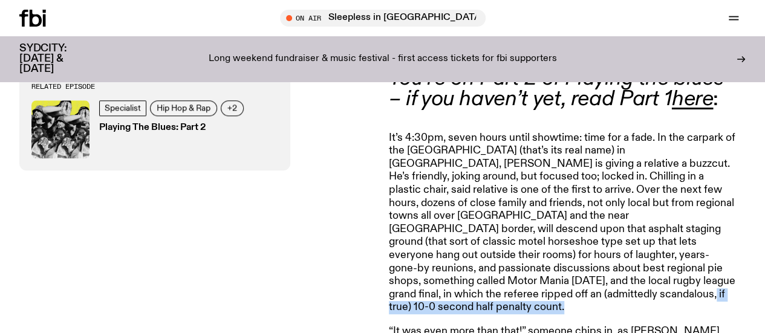
click at [702, 274] on p "It’s 4:30pm, seven hours until showtime: time for a fade. In the carpark of the…" at bounding box center [563, 223] width 348 height 183
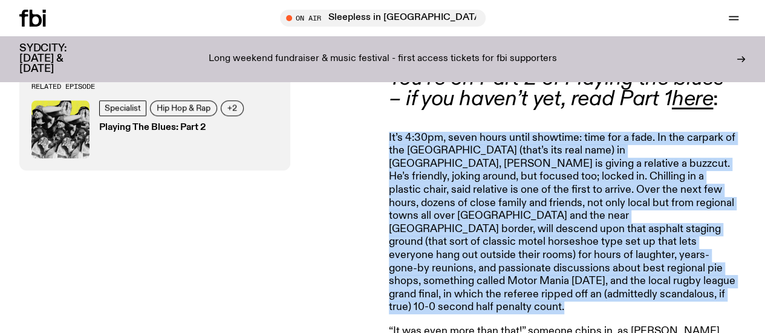
click at [702, 274] on p "It’s 4:30pm, seven hours until showtime: time for a fade. In the carpark of the…" at bounding box center [563, 223] width 348 height 183
click at [662, 272] on p "It’s 4:30pm, seven hours until showtime: time for a fade. In the carpark of the…" at bounding box center [563, 223] width 348 height 183
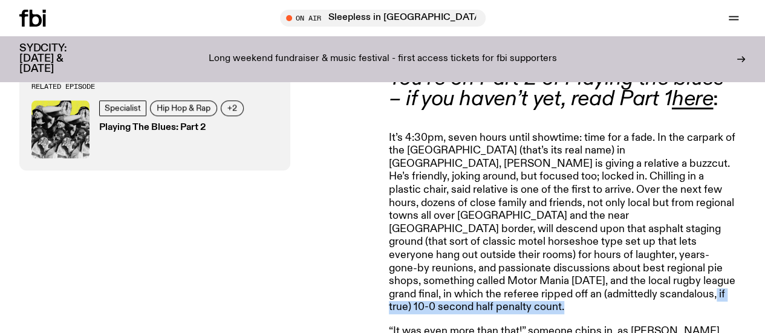
click at [662, 272] on p "It’s 4:30pm, seven hours until showtime: time for a fade. In the carpark of the…" at bounding box center [563, 223] width 348 height 183
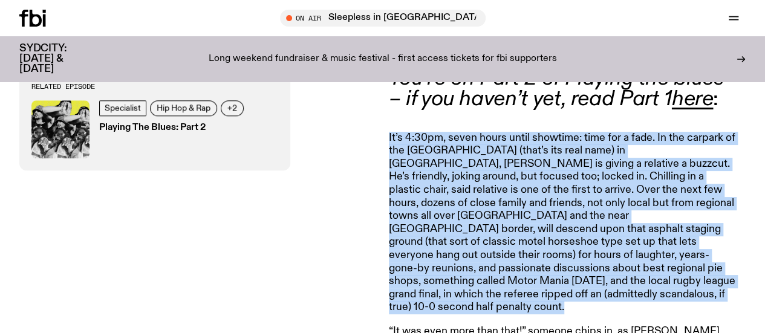
click at [662, 272] on p "It’s 4:30pm, seven hours until showtime: time for a fade. In the carpark of the…" at bounding box center [563, 223] width 348 height 183
click at [697, 279] on p "It’s 4:30pm, seven hours until showtime: time for a fade. In the carpark of the…" at bounding box center [563, 223] width 348 height 183
drag, startPoint x: 697, startPoint y: 279, endPoint x: 390, endPoint y: 122, distance: 345.5
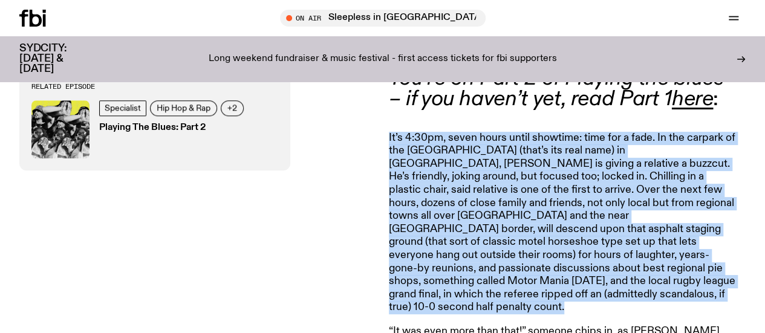
drag, startPoint x: 390, startPoint y: 122, endPoint x: 670, endPoint y: 275, distance: 319.4
click at [670, 275] on p "It’s 4:30pm, seven hours until showtime: time for a fade. In the carpark of the…" at bounding box center [563, 223] width 348 height 183
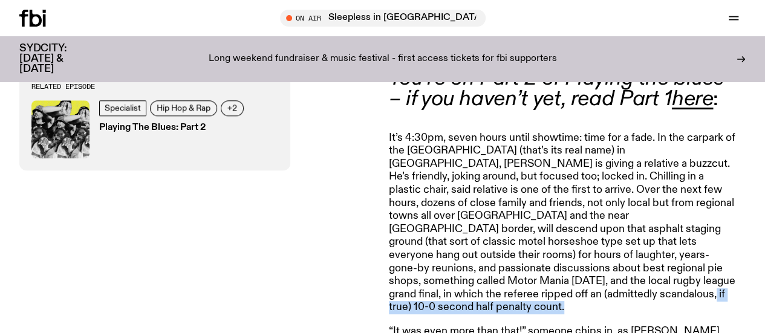
drag, startPoint x: 670, startPoint y: 275, endPoint x: 697, endPoint y: 276, distance: 27.2
click at [697, 276] on p "It’s 4:30pm, seven hours until showtime: time for a fade. In the carpark of the…" at bounding box center [563, 223] width 348 height 183
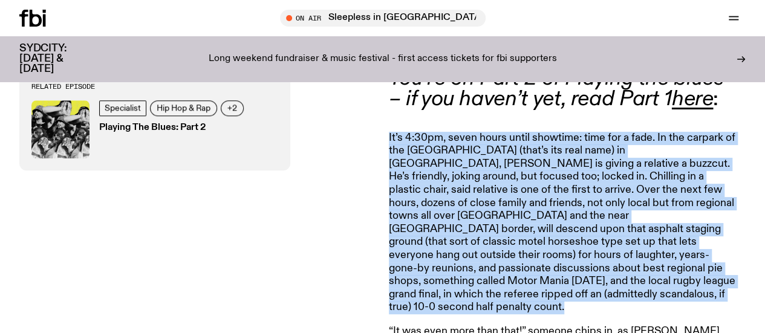
click at [697, 276] on p "It’s 4:30pm, seven hours until showtime: time for a fade. In the carpark of the…" at bounding box center [563, 223] width 348 height 183
click at [634, 265] on p "It’s 4:30pm, seven hours until showtime: time for a fade. In the carpark of the…" at bounding box center [563, 223] width 348 height 183
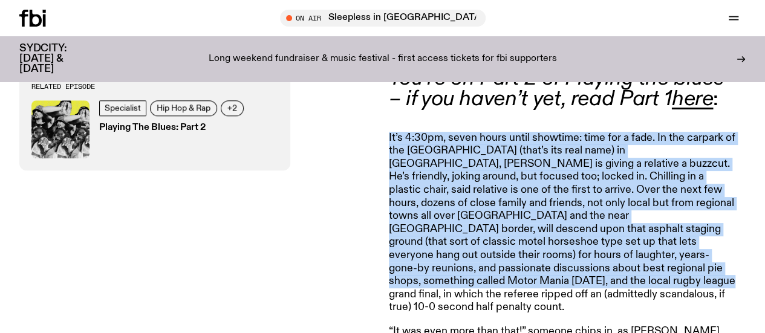
drag, startPoint x: 634, startPoint y: 265, endPoint x: 388, endPoint y: 118, distance: 286.2
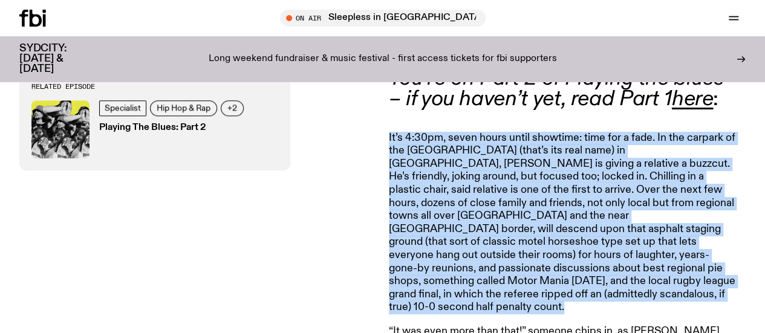
drag, startPoint x: 388, startPoint y: 118, endPoint x: 690, endPoint y: 280, distance: 342.1
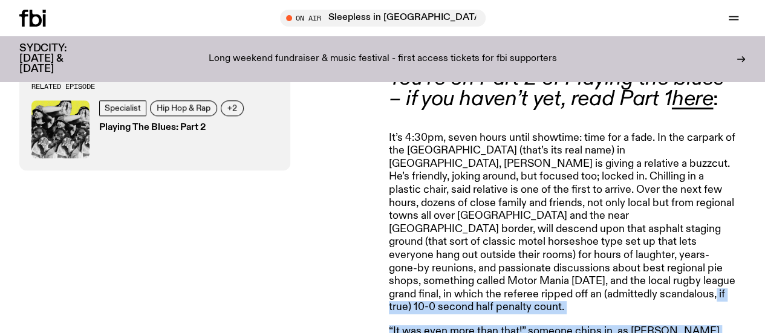
drag, startPoint x: 690, startPoint y: 280, endPoint x: 662, endPoint y: 273, distance: 28.8
click at [662, 273] on p "It’s 4:30pm, seven hours until showtime: time for a fade. In the carpark of the…" at bounding box center [563, 223] width 348 height 183
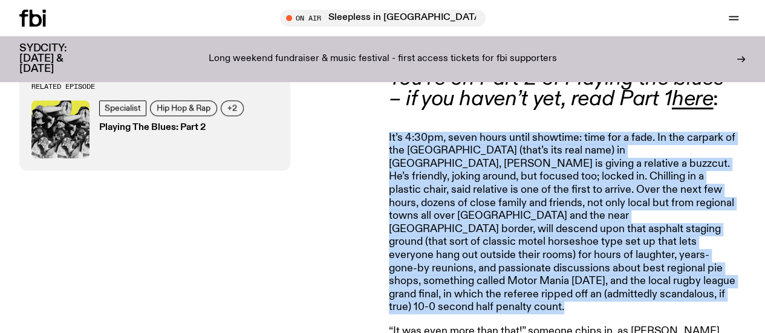
click at [662, 273] on p "It’s 4:30pm, seven hours until showtime: time for a fade. In the carpark of the…" at bounding box center [563, 223] width 348 height 183
click at [685, 276] on p "It’s 4:30pm, seven hours until showtime: time for a fade. In the carpark of the…" at bounding box center [563, 223] width 348 height 183
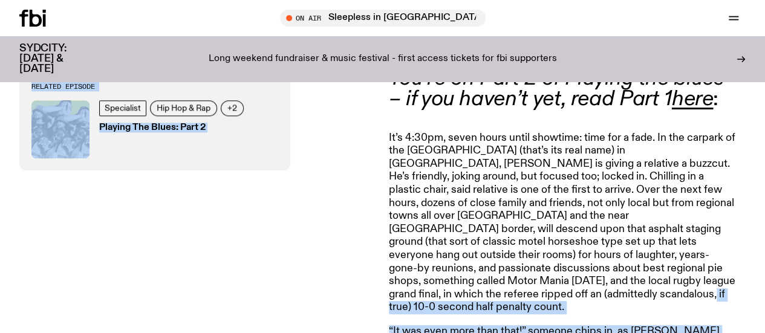
drag, startPoint x: 685, startPoint y: 276, endPoint x: 381, endPoint y: 126, distance: 339.2
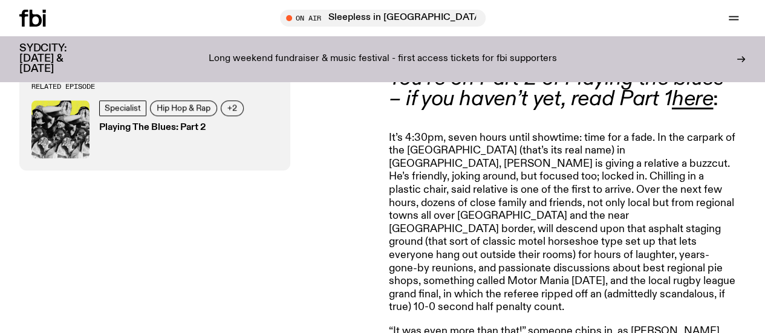
click at [396, 132] on p "It’s 4:30pm, seven hours until showtime: time for a fade. In the carpark of the…" at bounding box center [563, 223] width 348 height 183
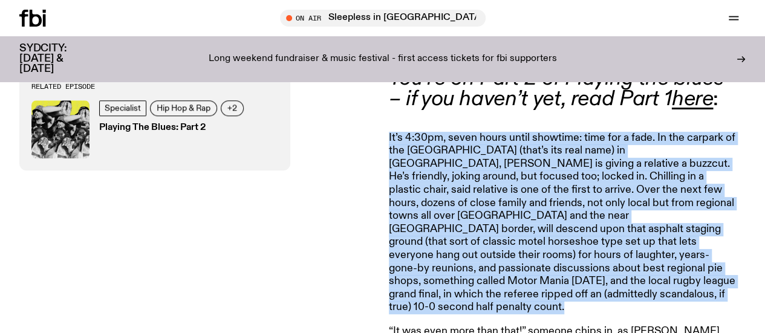
click at [396, 132] on p "It’s 4:30pm, seven hours until showtime: time for a fade. In the carpark of the…" at bounding box center [563, 223] width 348 height 183
click at [393, 132] on p "It’s 4:30pm, seven hours until showtime: time for a fade. In the carpark of the…" at bounding box center [563, 223] width 348 height 183
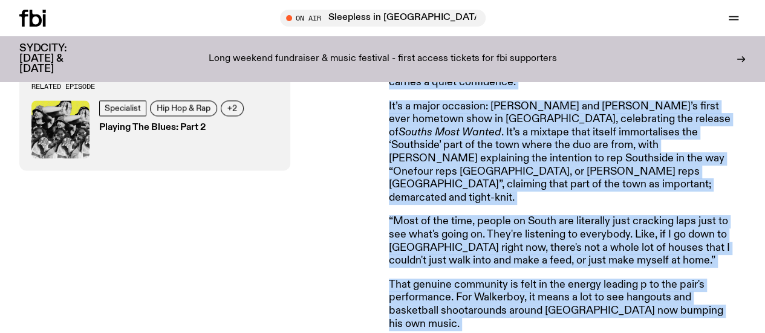
drag, startPoint x: 393, startPoint y: 128, endPoint x: 757, endPoint y: 261, distance: 387.7
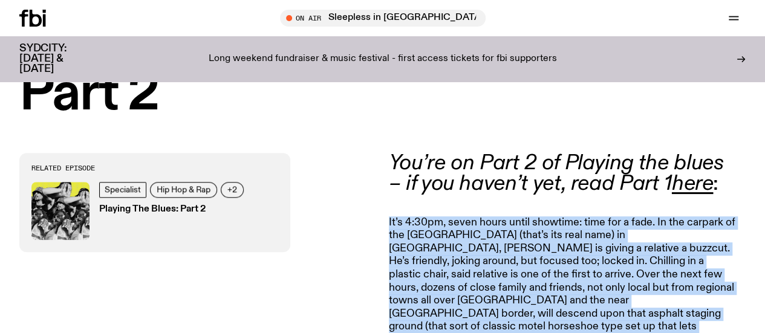
scroll to position [434, 0]
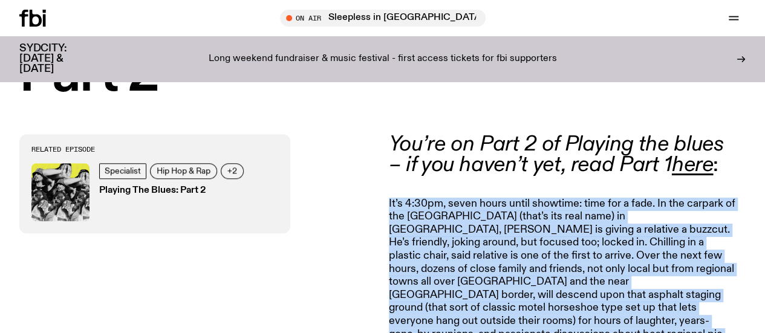
click at [671, 271] on p "It’s 4:30pm, seven hours until showtime: time for a fade. In the carpark of the…" at bounding box center [563, 289] width 348 height 183
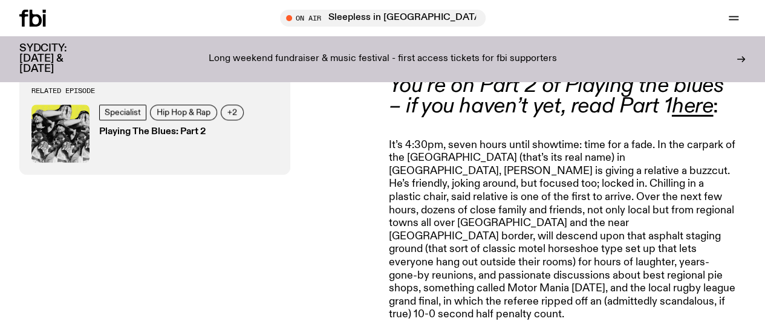
scroll to position [495, 0]
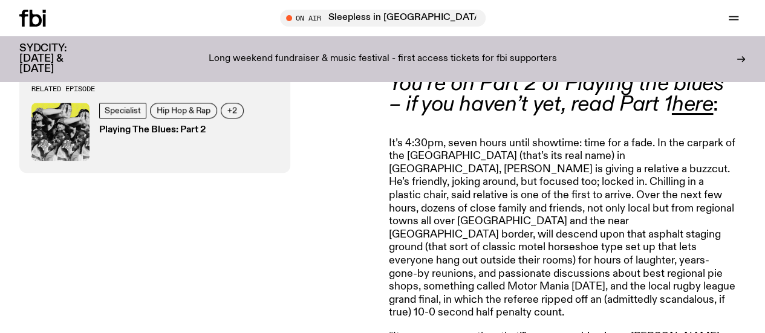
click at [655, 275] on p "It’s 4:30pm, seven hours until showtime: time for a fade. In the carpark of the…" at bounding box center [563, 228] width 348 height 183
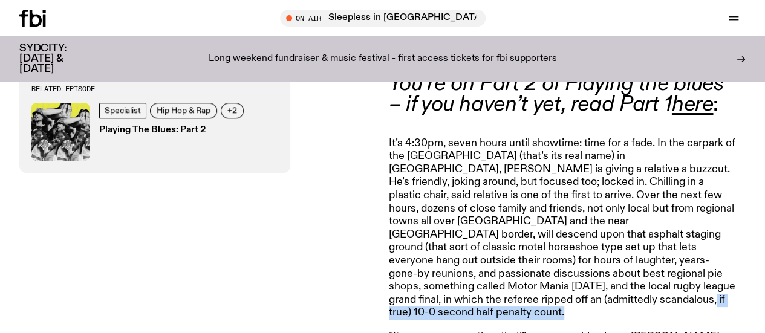
click at [655, 275] on p "It’s 4:30pm, seven hours until showtime: time for a fade. In the carpark of the…" at bounding box center [563, 228] width 348 height 183
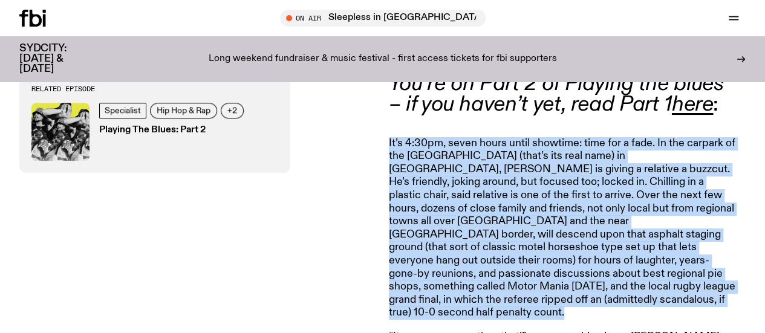
drag, startPoint x: 655, startPoint y: 275, endPoint x: 669, endPoint y: 275, distance: 13.9
click at [669, 275] on p "It’s 4:30pm, seven hours until showtime: time for a fade. In the carpark of the…" at bounding box center [563, 228] width 348 height 183
drag, startPoint x: 669, startPoint y: 275, endPoint x: 387, endPoint y: 129, distance: 317.3
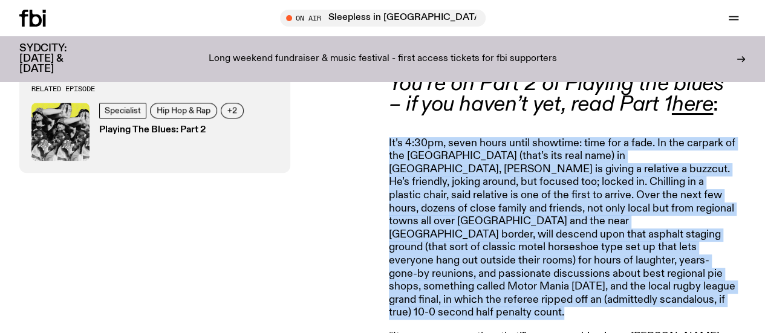
drag, startPoint x: 387, startPoint y: 129, endPoint x: 659, endPoint y: 280, distance: 310.9
click at [659, 280] on p "It’s 4:30pm, seven hours until showtime: time for a fade. In the carpark of the…" at bounding box center [563, 228] width 348 height 183
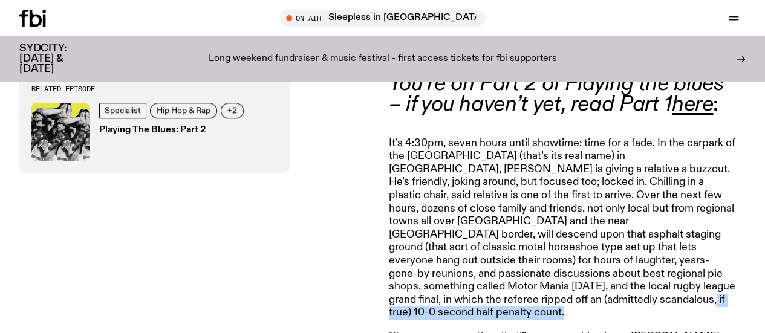
click at [659, 280] on p "It’s 4:30pm, seven hours until showtime: time for a fade. In the carpark of the…" at bounding box center [563, 228] width 348 height 183
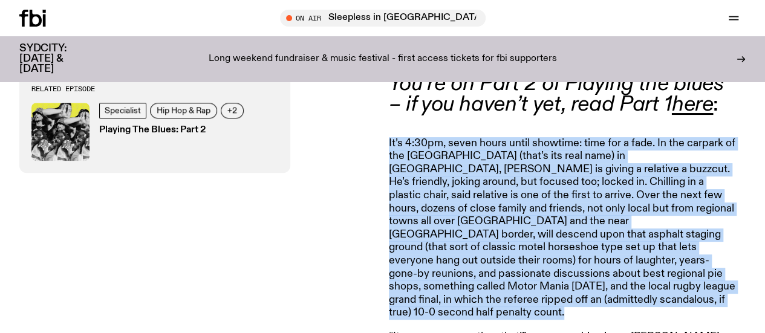
drag, startPoint x: 659, startPoint y: 280, endPoint x: 694, endPoint y: 275, distance: 35.4
click at [694, 275] on p "It’s 4:30pm, seven hours until showtime: time for a fade. In the carpark of the…" at bounding box center [563, 228] width 348 height 183
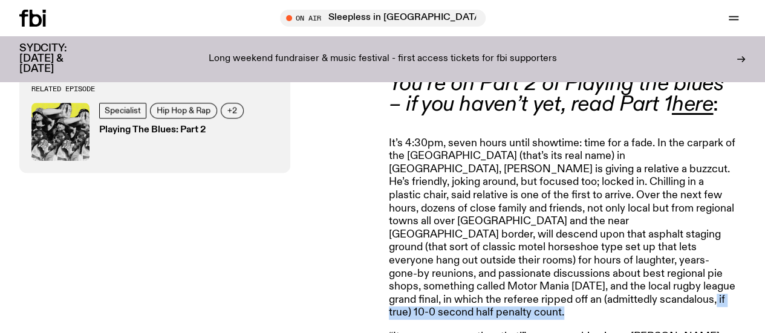
click at [694, 275] on p "It’s 4:30pm, seven hours until showtime: time for a fade. In the carpark of the…" at bounding box center [563, 228] width 348 height 183
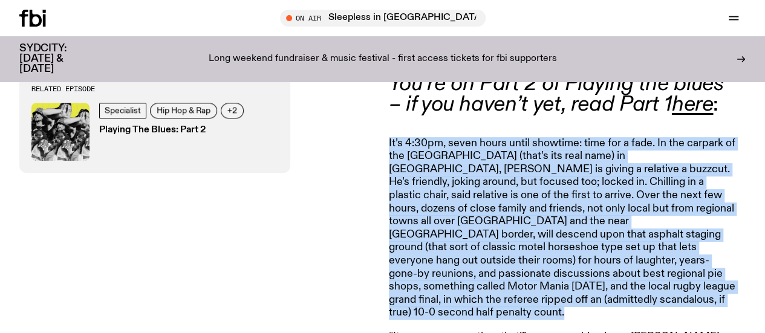
click at [694, 275] on p "It’s 4:30pm, seven hours until showtime: time for a fade. In the carpark of the…" at bounding box center [563, 228] width 348 height 183
click at [655, 273] on p "It’s 4:30pm, seven hours until showtime: time for a fade. In the carpark of the…" at bounding box center [563, 228] width 348 height 183
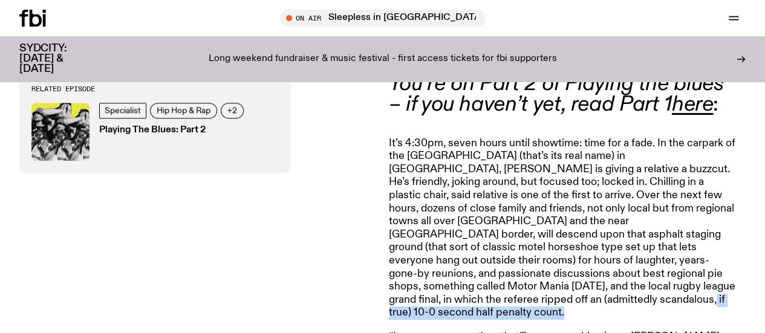
click at [655, 273] on p "It’s 4:30pm, seven hours until showtime: time for a fade. In the carpark of the…" at bounding box center [563, 228] width 348 height 183
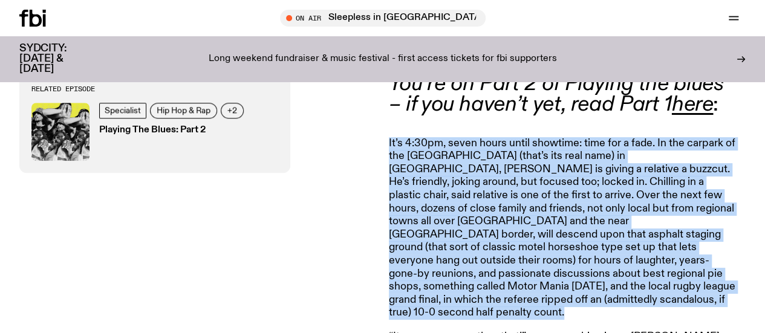
drag, startPoint x: 655, startPoint y: 273, endPoint x: 699, endPoint y: 275, distance: 43.6
click at [699, 275] on p "It’s 4:30pm, seven hours until showtime: time for a fade. In the carpark of the…" at bounding box center [563, 228] width 348 height 183
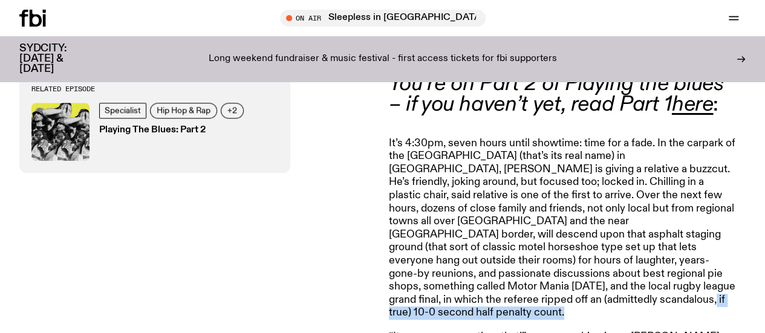
click at [699, 275] on p "It’s 4:30pm, seven hours until showtime: time for a fade. In the carpark of the…" at bounding box center [563, 228] width 348 height 183
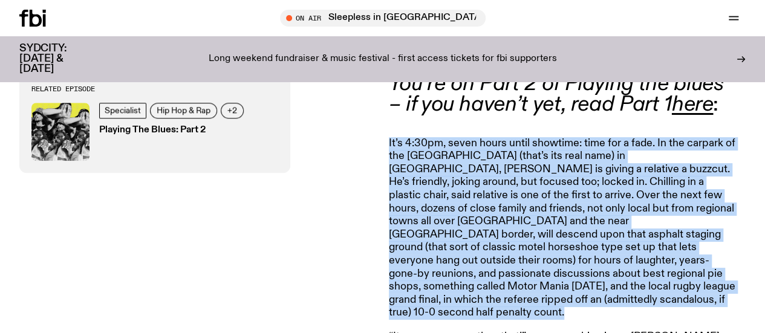
click at [699, 275] on p "It’s 4:30pm, seven hours until showtime: time for a fade. In the carpark of the…" at bounding box center [563, 228] width 348 height 183
click at [639, 268] on p "It’s 4:30pm, seven hours until showtime: time for a fade. In the carpark of the…" at bounding box center [563, 228] width 348 height 183
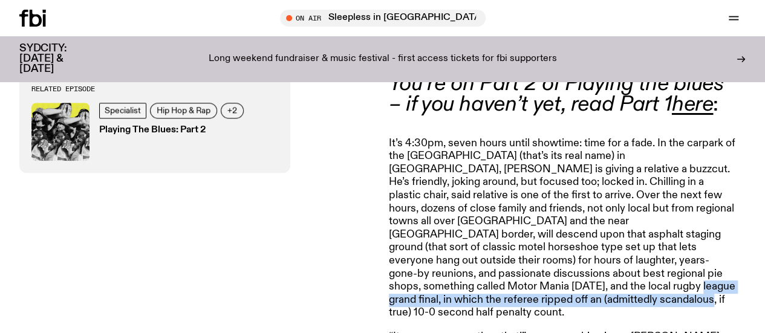
drag, startPoint x: 606, startPoint y: 270, endPoint x: 630, endPoint y: 278, distance: 24.7
click at [630, 278] on p "It’s 4:30pm, seven hours until showtime: time for a fade. In the carpark of the…" at bounding box center [563, 228] width 348 height 183
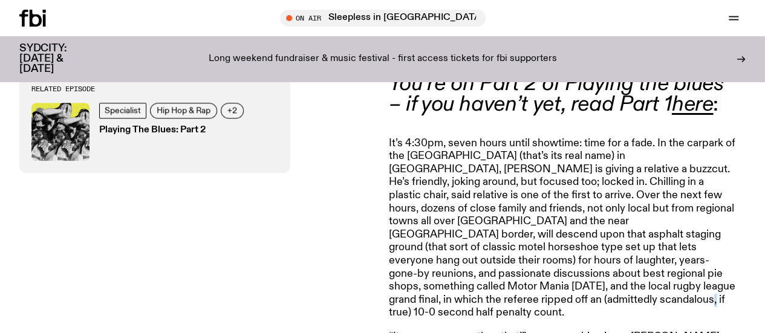
click at [630, 278] on p "It’s 4:30pm, seven hours until showtime: time for a fade. In the carpark of the…" at bounding box center [563, 228] width 348 height 183
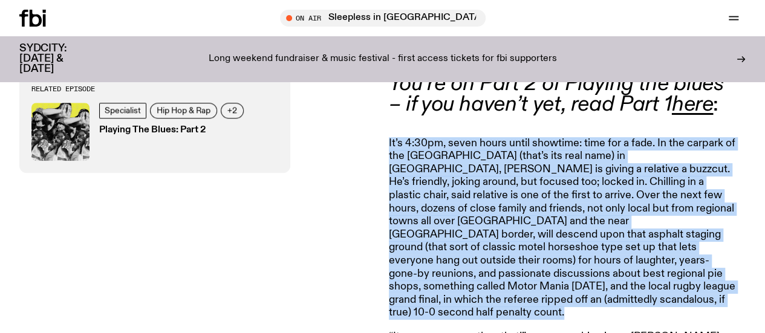
drag, startPoint x: 630, startPoint y: 278, endPoint x: 573, endPoint y: 237, distance: 69.8
click at [573, 237] on p "It’s 4:30pm, seven hours until showtime: time for a fade. In the carpark of the…" at bounding box center [563, 228] width 348 height 183
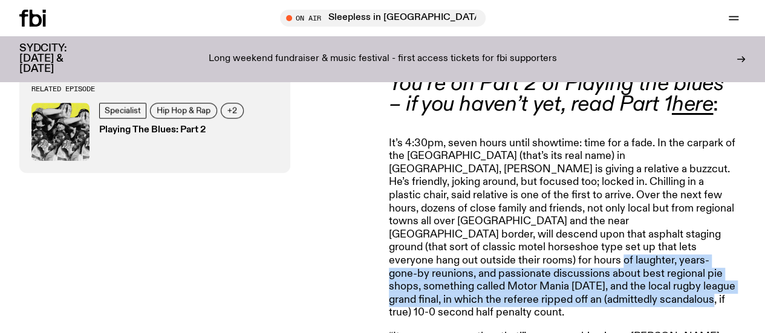
drag, startPoint x: 573, startPoint y: 237, endPoint x: 628, endPoint y: 281, distance: 70.2
click at [628, 281] on p "It’s 4:30pm, seven hours until showtime: time for a fade. In the carpark of the…" at bounding box center [563, 228] width 348 height 183
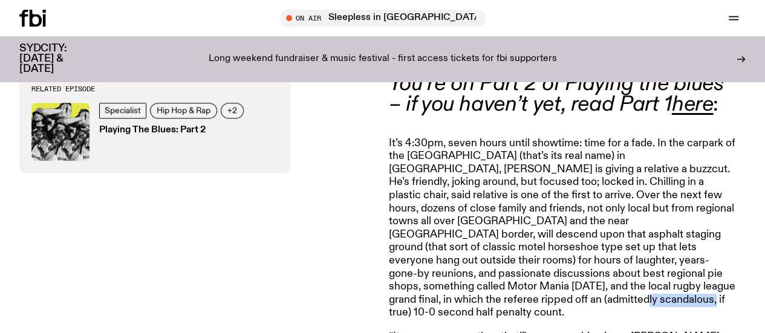
drag, startPoint x: 628, startPoint y: 281, endPoint x: 558, endPoint y: 276, distance: 70.3
click at [558, 276] on p "It’s 4:30pm, seven hours until showtime: time for a fade. In the carpark of the…" at bounding box center [563, 228] width 348 height 183
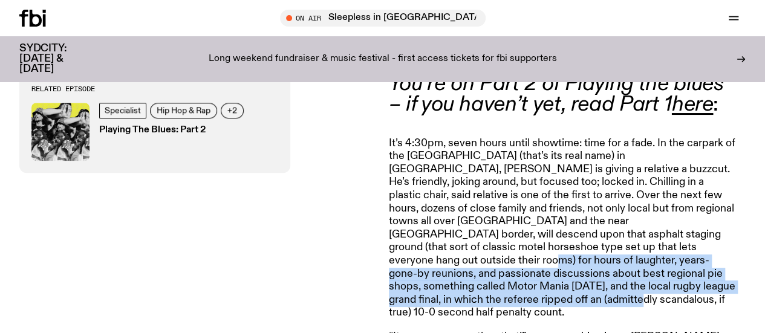
drag, startPoint x: 558, startPoint y: 276, endPoint x: 542, endPoint y: 235, distance: 44.6
click at [542, 235] on p "It’s 4:30pm, seven hours until showtime: time for a fade. In the carpark of the…" at bounding box center [563, 228] width 348 height 183
drag, startPoint x: 542, startPoint y: 235, endPoint x: 630, endPoint y: 281, distance: 99.3
click at [630, 281] on p "It’s 4:30pm, seven hours until showtime: time for a fade. In the carpark of the…" at bounding box center [563, 228] width 348 height 183
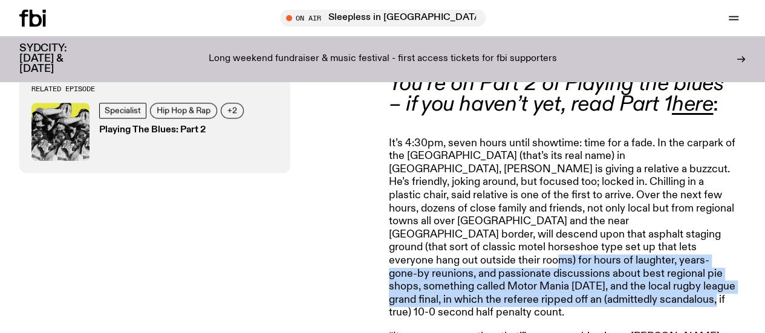
click at [630, 281] on p "It’s 4:30pm, seven hours until showtime: time for a fade. In the carpark of the…" at bounding box center [563, 228] width 348 height 183
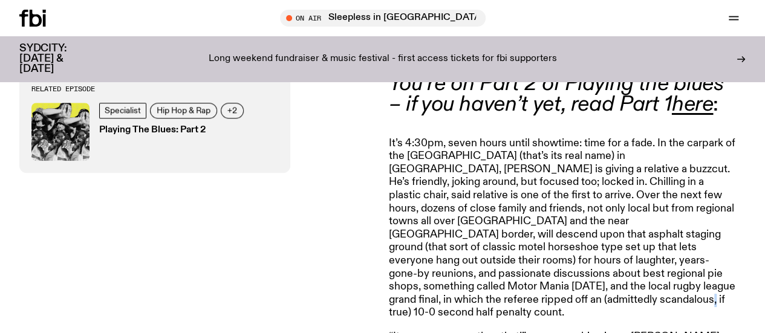
click at [630, 281] on p "It’s 4:30pm, seven hours until showtime: time for a fade. In the carpark of the…" at bounding box center [563, 228] width 348 height 183
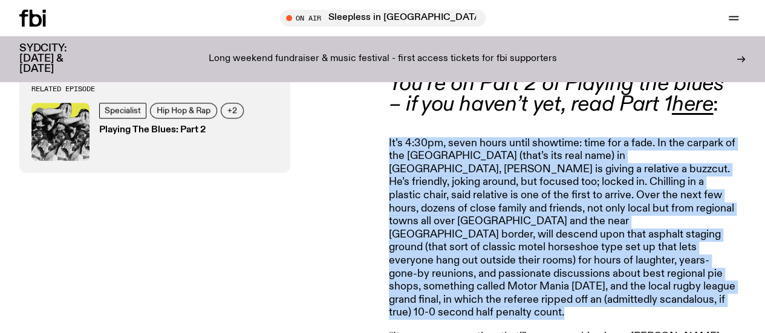
click at [630, 281] on p "It’s 4:30pm, seven hours until showtime: time for a fade. In the carpark of the…" at bounding box center [563, 228] width 348 height 183
click at [650, 281] on p "It’s 4:30pm, seven hours until showtime: time for a fade. In the carpark of the…" at bounding box center [563, 228] width 348 height 183
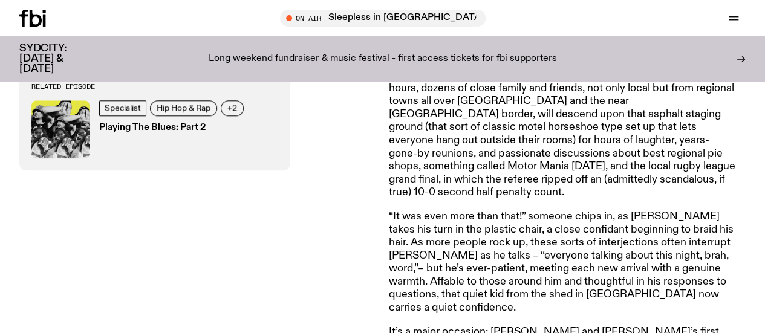
scroll to position [620, 0]
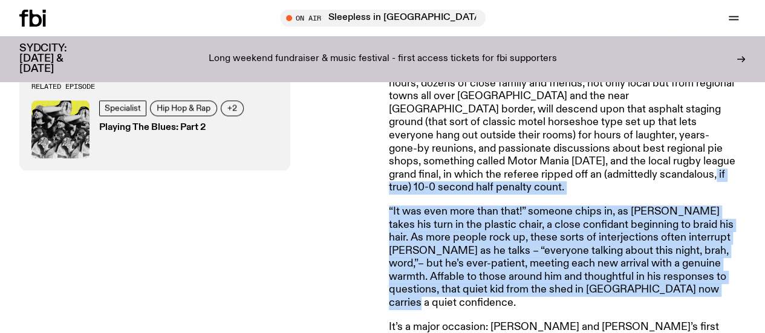
drag, startPoint x: 713, startPoint y: 253, endPoint x: 672, endPoint y: 150, distance: 110.5
click at [672, 150] on p "It’s 4:30pm, seven hours until showtime: time for a fade. In the carpark of the…" at bounding box center [563, 103] width 348 height 183
drag, startPoint x: 672, startPoint y: 150, endPoint x: 704, endPoint y: 259, distance: 113.5
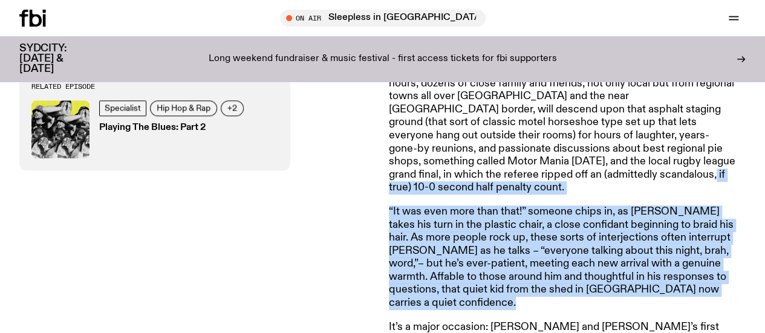
click at [704, 259] on p "“It was even more than that!” someone chips in, as T-Breezy takes his turn in t…" at bounding box center [563, 258] width 348 height 105
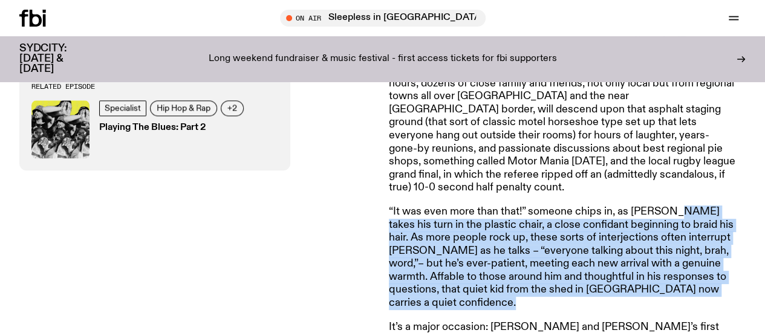
drag, startPoint x: 704, startPoint y: 259, endPoint x: 673, endPoint y: 167, distance: 97.0
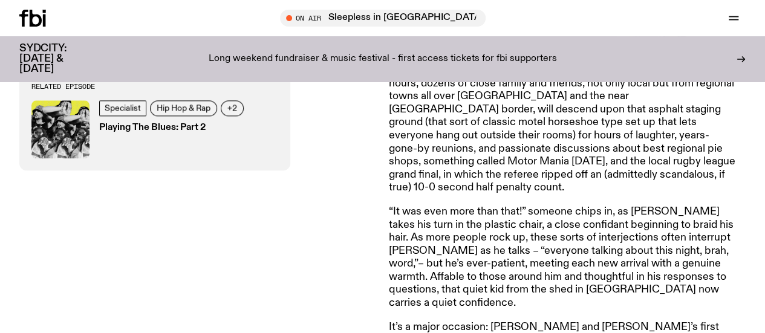
click at [692, 135] on p "It’s 4:30pm, seven hours until showtime: time for a fade. In the carpark of the…" at bounding box center [563, 103] width 348 height 183
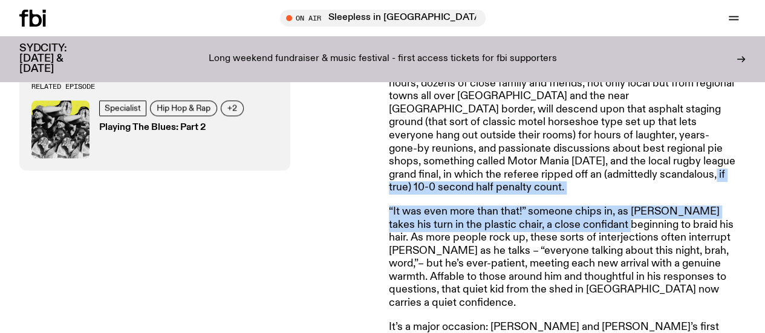
drag, startPoint x: 616, startPoint y: 195, endPoint x: 642, endPoint y: 157, distance: 46.1
click at [642, 157] on p "It’s 4:30pm, seven hours until showtime: time for a fade. In the carpark of the…" at bounding box center [563, 103] width 348 height 183
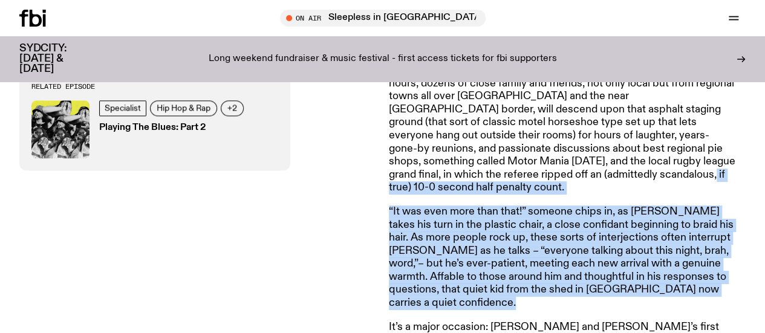
drag, startPoint x: 642, startPoint y: 157, endPoint x: 725, endPoint y: 256, distance: 129.3
click at [725, 256] on p "“It was even more than that!” someone chips in, as T-Breezy takes his turn in t…" at bounding box center [563, 258] width 348 height 105
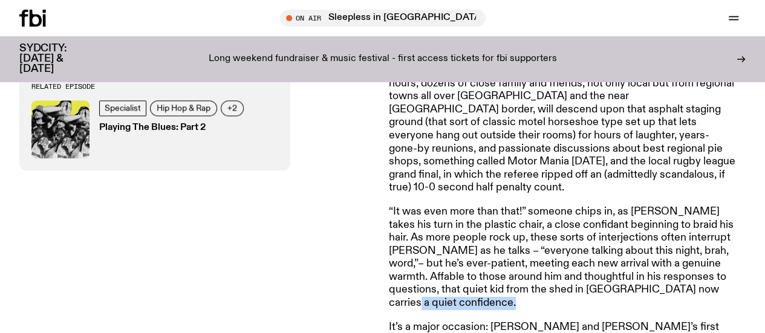
click at [725, 256] on p "“It was even more than that!” someone chips in, as T-Breezy takes his turn in t…" at bounding box center [563, 258] width 348 height 105
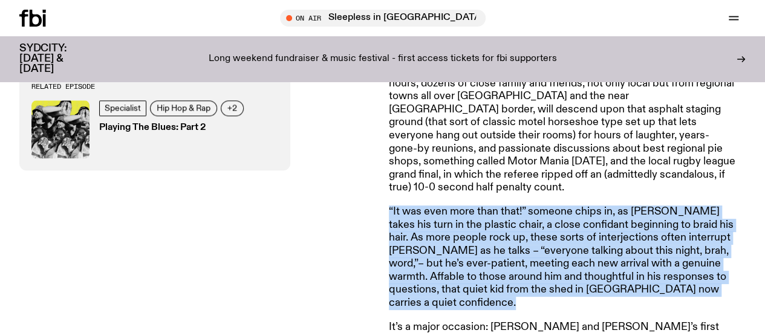
drag, startPoint x: 725, startPoint y: 256, endPoint x: 704, endPoint y: 262, distance: 21.3
click at [704, 262] on p "“It was even more than that!” someone chips in, as T-Breezy takes his turn in t…" at bounding box center [563, 258] width 348 height 105
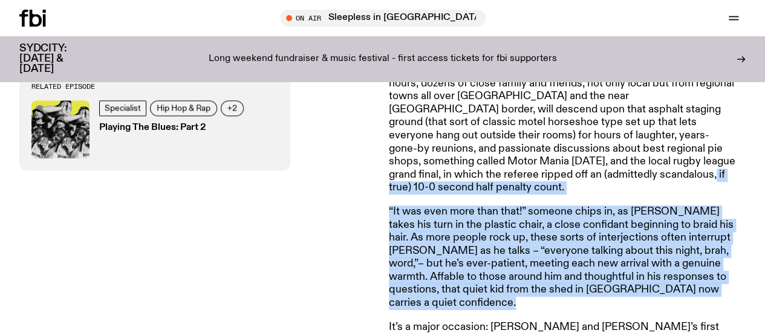
drag, startPoint x: 704, startPoint y: 262, endPoint x: 665, endPoint y: 148, distance: 120.3
click at [665, 148] on p "It’s 4:30pm, seven hours until showtime: time for a fade. In the carpark of the…" at bounding box center [563, 103] width 348 height 183
drag, startPoint x: 665, startPoint y: 148, endPoint x: 717, endPoint y: 257, distance: 120.9
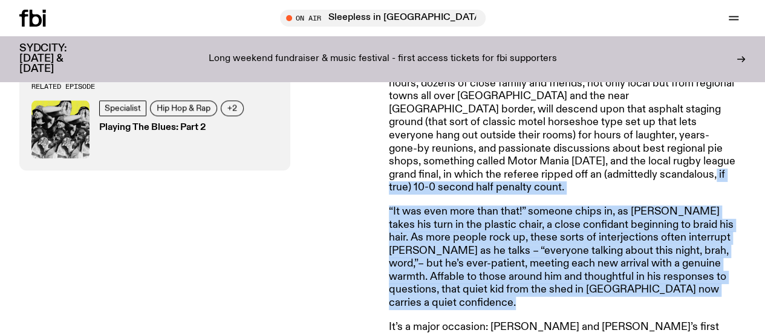
click at [717, 257] on p "“It was even more than that!” someone chips in, as T-Breezy takes his turn in t…" at bounding box center [563, 258] width 348 height 105
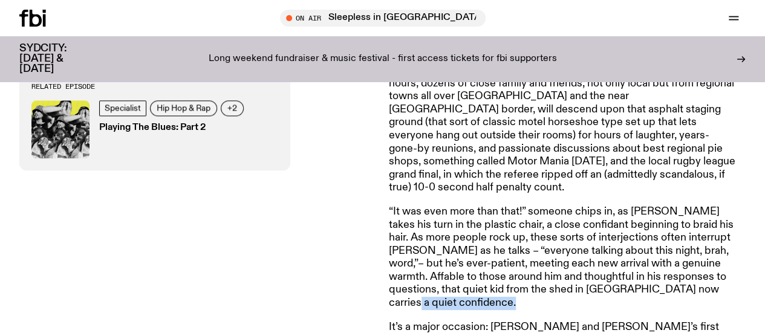
click at [717, 257] on p "“It was even more than that!” someone chips in, as T-Breezy takes his turn in t…" at bounding box center [563, 258] width 348 height 105
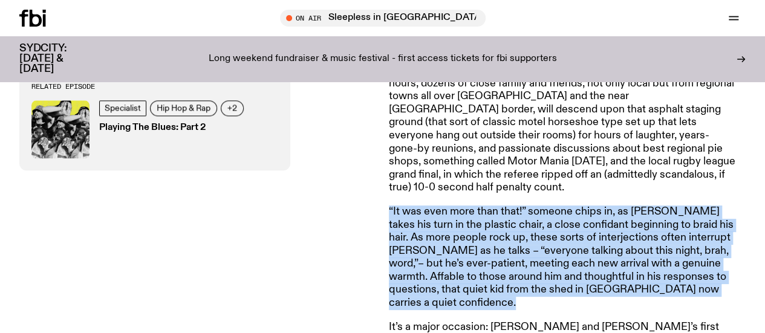
drag
click at [731, 259] on p "“It was even more than that!” someone chips in, as T-Breezy takes his turn in t…" at bounding box center [563, 258] width 348 height 105
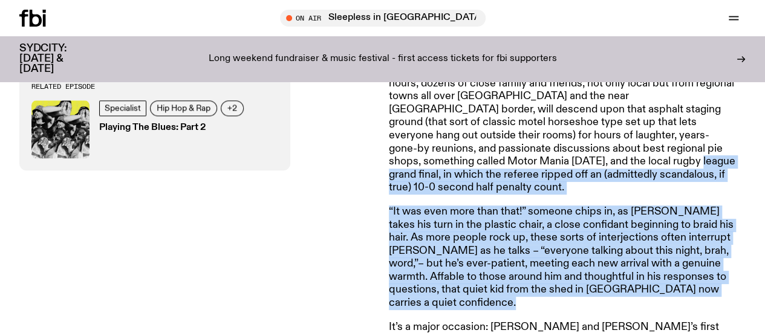
click at [632, 145] on p "It’s 4:30pm, seven hours until showtime: time for a fade. In the carpark of the…" at bounding box center [563, 103] width 348 height 183
click at [723, 259] on p "“It was even more than that!” someone chips in, as T-Breezy takes his turn in t…" at bounding box center [563, 258] width 348 height 105
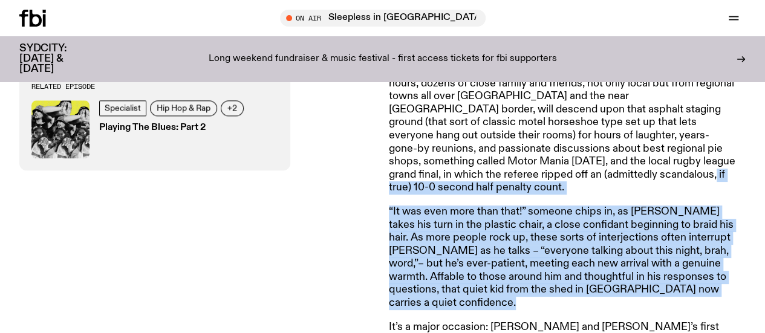
click at [648, 151] on p "It’s 4:30pm, seven hours until showtime: time for a fade. In the carpark of the…" at bounding box center [563, 103] width 348 height 183
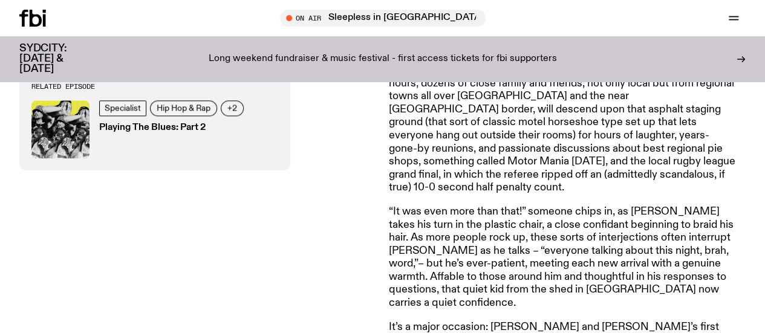
click at [710, 257] on p "“It was even more than that!” someone chips in, as T-Breezy takes his turn in t…" at bounding box center [563, 258] width 348 height 105
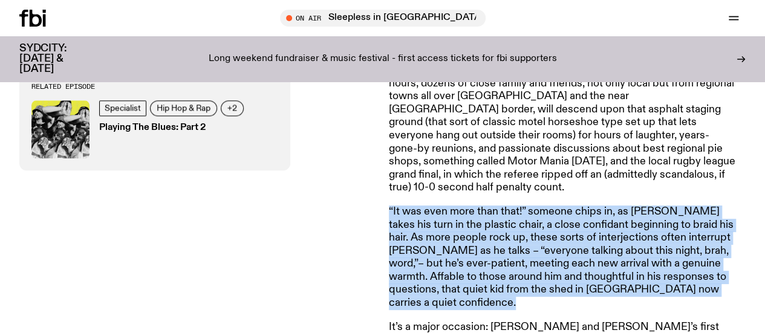
click at [728, 260] on p "“It was even more than that!” someone chips in, as T-Breezy takes his turn in t…" at bounding box center [563, 258] width 348 height 105
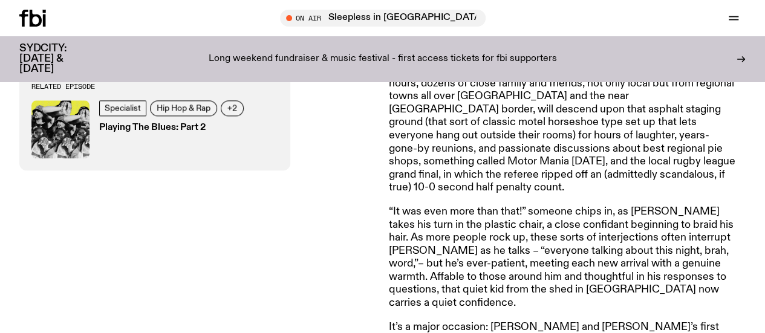
scroll to position [764, 0]
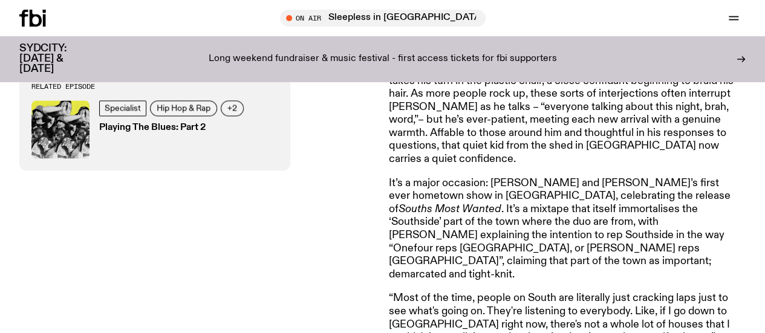
click at [561, 177] on p "It’s a major occasion: T-Breezy and Walkerboy’s first ever hometown show in Inv…" at bounding box center [563, 229] width 348 height 105
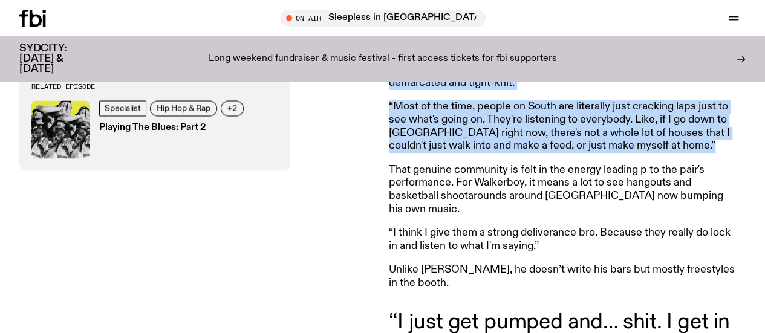
scroll to position [956, 0]
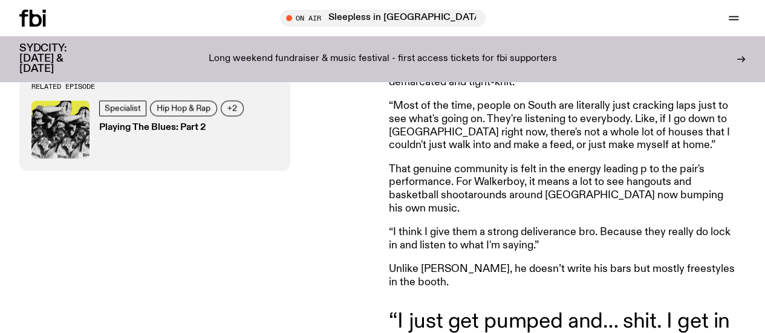
click at [544, 226] on p "“I think I give them a strong deliverance bro. Because they really do lock in a…" at bounding box center [563, 239] width 348 height 26
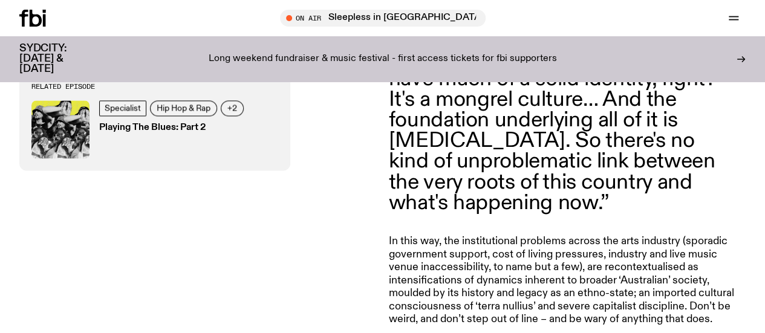
scroll to position [5411, 0]
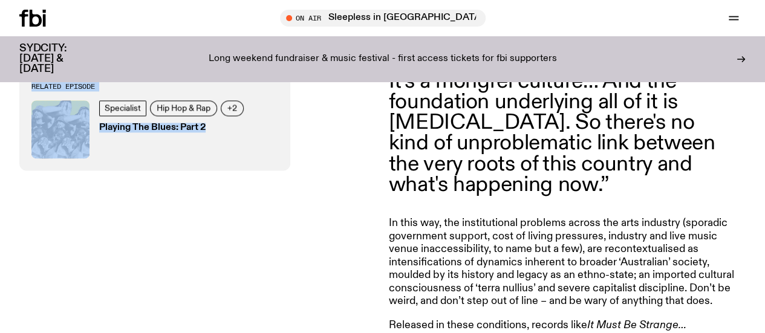
drag, startPoint x: 342, startPoint y: 156, endPoint x: 476, endPoint y: 175, distance: 135.0
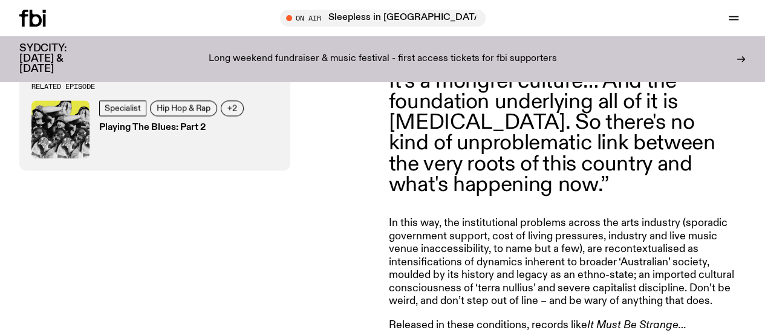
scroll to position [5262, 0]
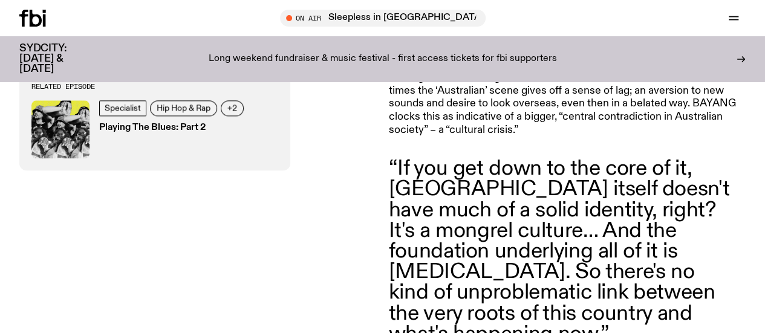
click at [210, 130] on h3 "Playing The Blues: Part 2" at bounding box center [173, 127] width 148 height 9
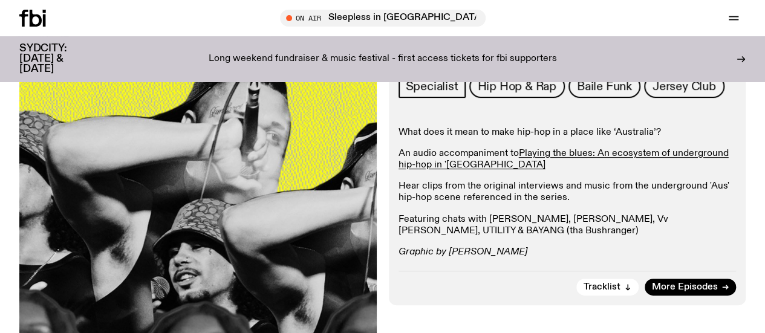
scroll to position [175, 0]
click at [699, 293] on span "More Episodes" at bounding box center [685, 288] width 66 height 9
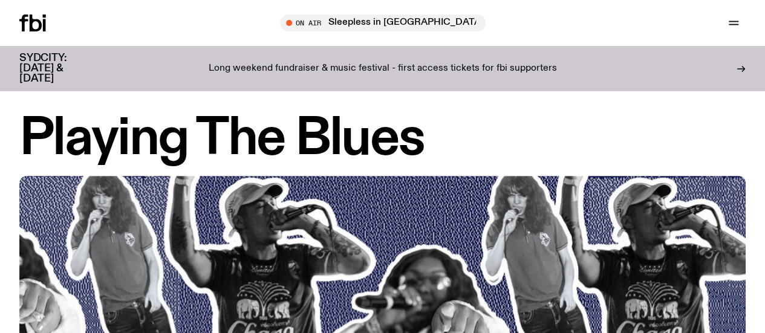
click at [0, 0] on icon "button" at bounding box center [0, 0] width 0 height 0
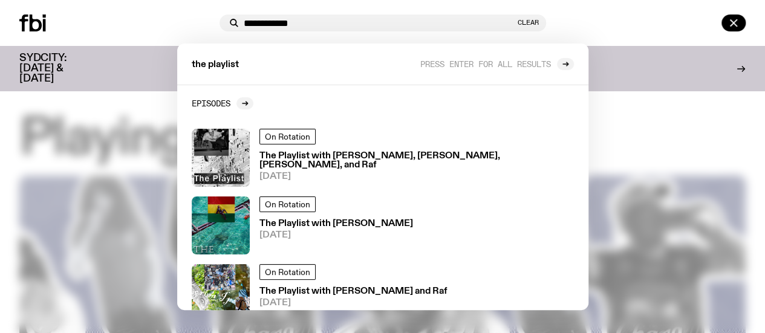
type input "**********"
click at [413, 78] on div "the playlist Press enter for all results" at bounding box center [382, 65] width 411 height 42
click at [469, 65] on span "Press enter for all results" at bounding box center [485, 63] width 131 height 9
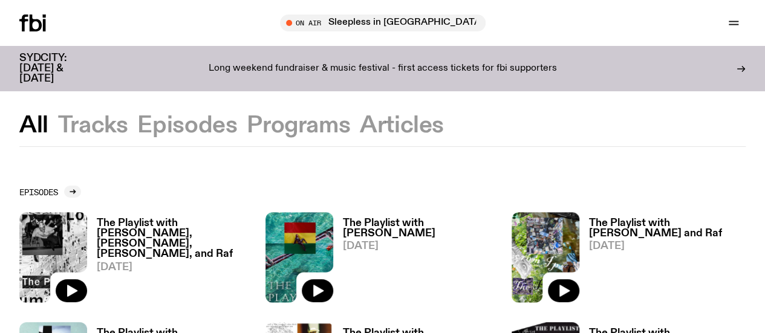
click at [247, 131] on button "Episodes" at bounding box center [298, 126] width 103 height 22
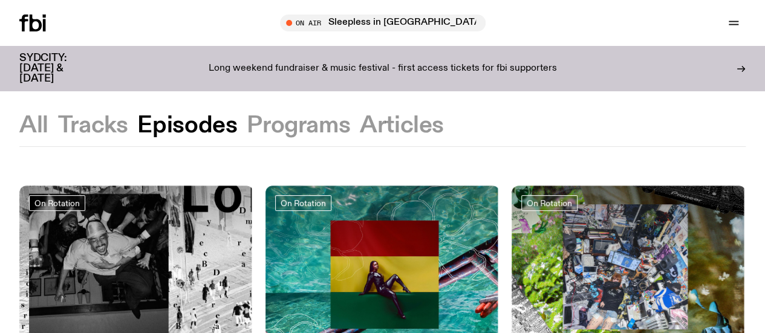
click at [360, 123] on button "Programs" at bounding box center [402, 126] width 84 height 22
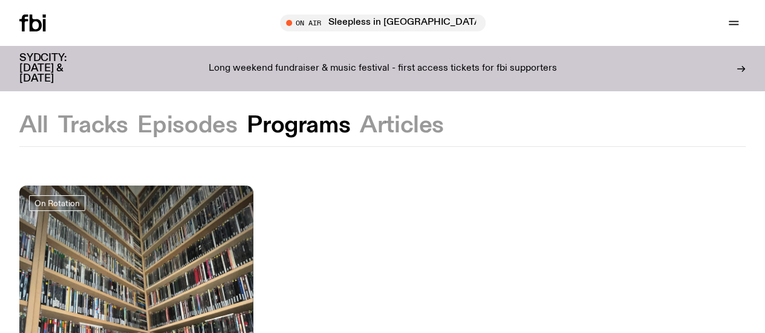
click at [117, 234] on div at bounding box center [136, 225] width 234 height 78
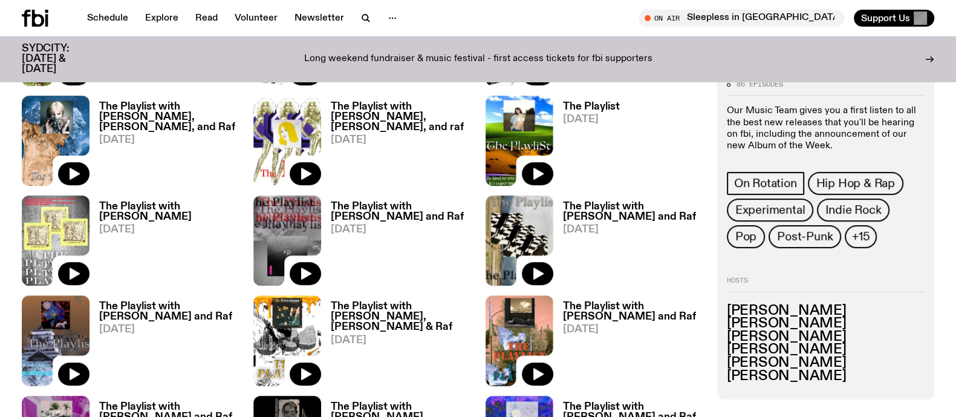
scroll to position [869, 0]
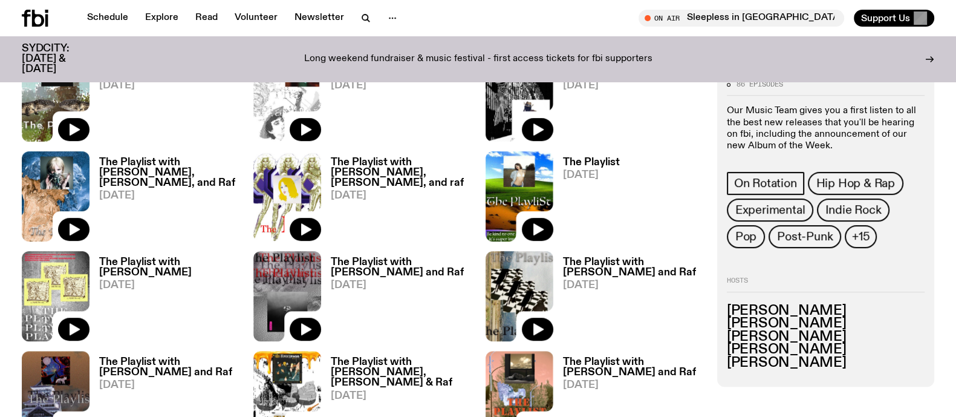
scroll to position [1149, 0]
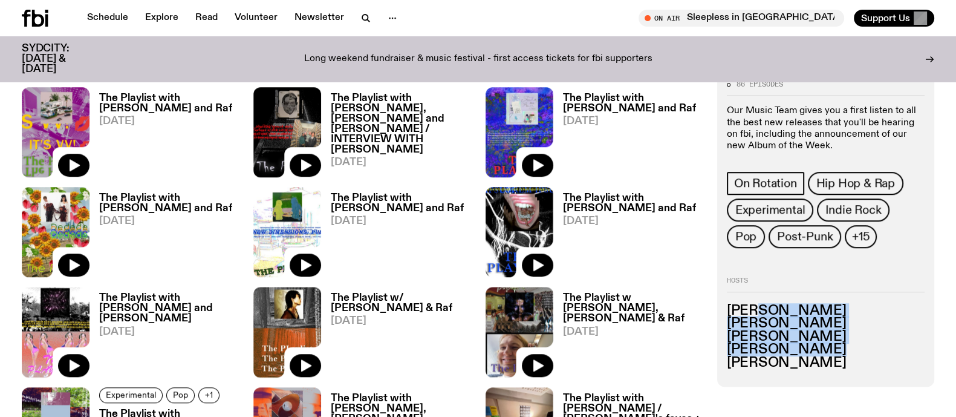
drag, startPoint x: 748, startPoint y: 304, endPoint x: 825, endPoint y: 356, distance: 92.8
click at [825, 356] on ul "[PERSON_NAME] [PERSON_NAME] [PERSON_NAME] [PERSON_NAME] [PERSON_NAME]" at bounding box center [826, 336] width 198 height 65
click at [825, 356] on h3 "[PERSON_NAME]" at bounding box center [826, 362] width 198 height 13
drag, startPoint x: 825, startPoint y: 356, endPoint x: 771, endPoint y: 324, distance: 62.7
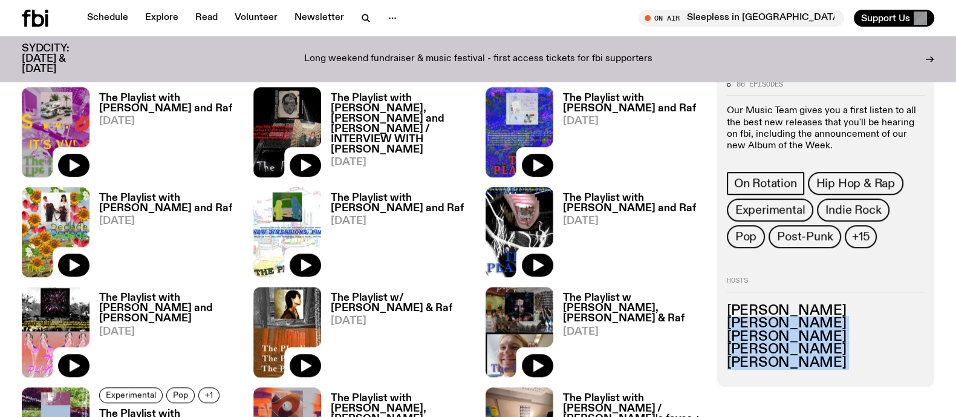
click at [771, 324] on ul "[PERSON_NAME] [PERSON_NAME] [PERSON_NAME] [PERSON_NAME] [PERSON_NAME]" at bounding box center [826, 336] width 198 height 65
click at [771, 324] on h3 "[PERSON_NAME]" at bounding box center [826, 323] width 198 height 13
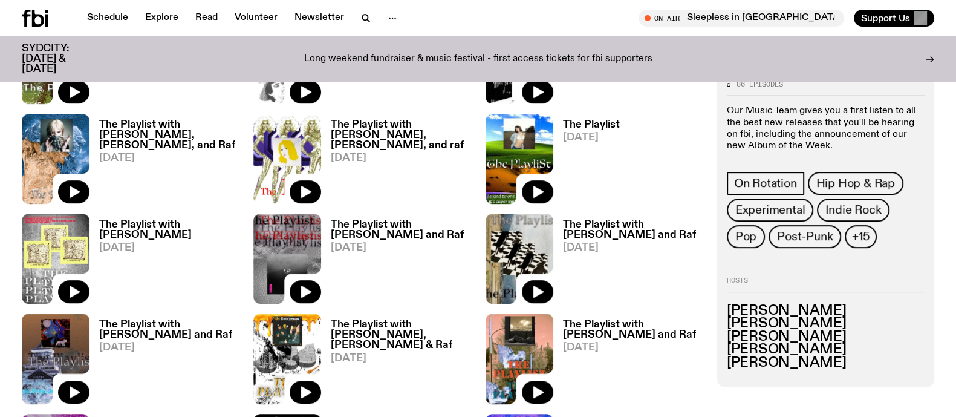
scroll to position [855, 0]
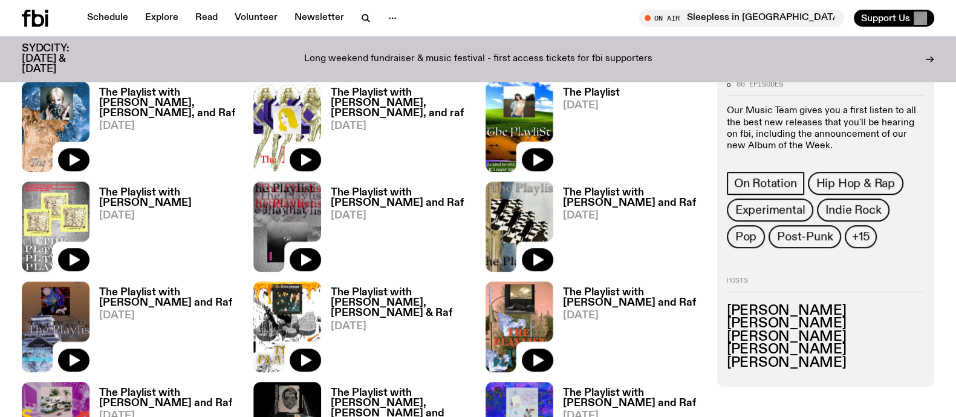
click at [824, 315] on h3 "[PERSON_NAME]" at bounding box center [826, 310] width 198 height 13
drag, startPoint x: 824, startPoint y: 315, endPoint x: 808, endPoint y: 308, distance: 17.3
click at [808, 308] on h3 "[PERSON_NAME]" at bounding box center [826, 310] width 198 height 13
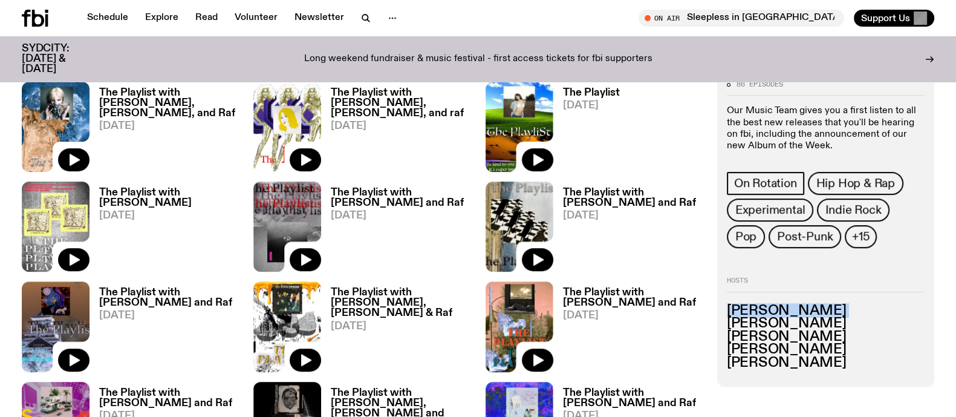
click at [808, 308] on h3 "[PERSON_NAME]" at bounding box center [826, 310] width 198 height 13
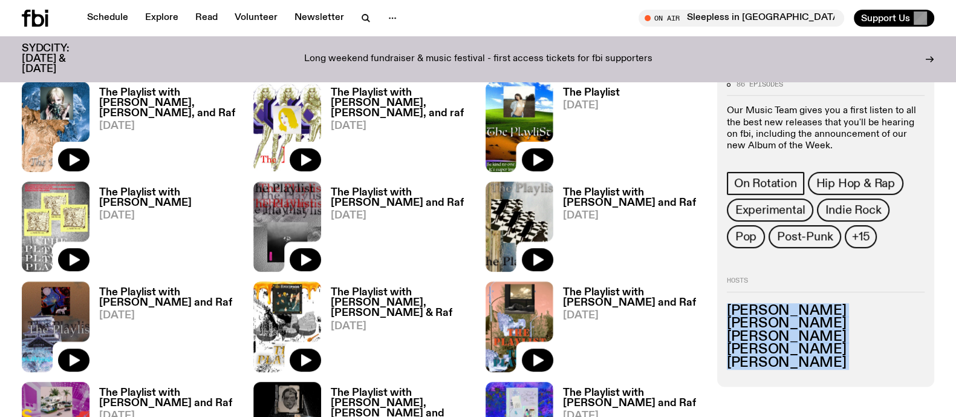
drag, startPoint x: 808, startPoint y: 308, endPoint x: 858, endPoint y: 390, distance: 96.1
drag, startPoint x: 858, startPoint y: 390, endPoint x: 726, endPoint y: 296, distance: 161.7
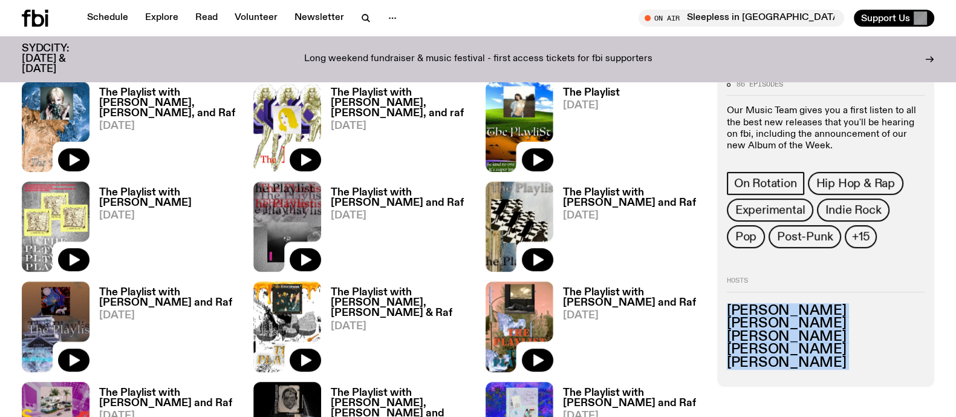
click at [727, 296] on div "Hosts Alisha Kanthasamy Benny Johnson Jim Kretschmer Mateo Baskaran Rafael Enri…" at bounding box center [826, 323] width 198 height 92
drag, startPoint x: 726, startPoint y: 296, endPoint x: 847, endPoint y: 362, distance: 137.8
click at [847, 362] on div "Hosts Alisha Kanthasamy Benny Johnson Jim Kretschmer Mateo Baskaran Rafael Enri…" at bounding box center [826, 323] width 198 height 92
click at [847, 362] on h3 "[PERSON_NAME]" at bounding box center [826, 362] width 198 height 13
drag, startPoint x: 847, startPoint y: 362, endPoint x: 716, endPoint y: 292, distance: 148.8
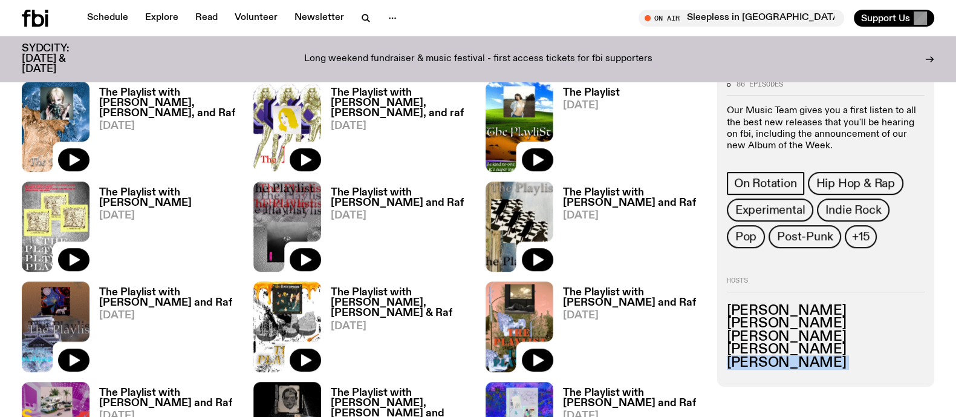
drag, startPoint x: 716, startPoint y: 292, endPoint x: 813, endPoint y: 344, distance: 109.9
click at [813, 344] on h3 "[PERSON_NAME]" at bounding box center [826, 350] width 198 height 13
drag, startPoint x: 813, startPoint y: 344, endPoint x: 829, endPoint y: 354, distance: 19.1
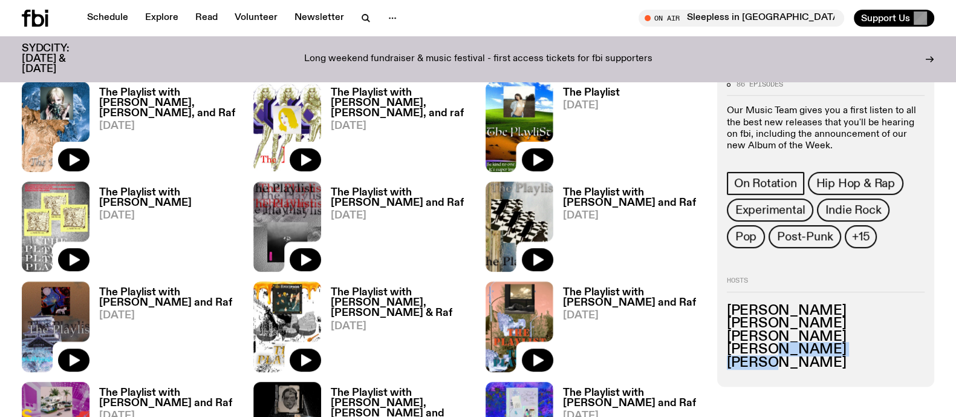
click at [829, 354] on h3 "[PERSON_NAME]" at bounding box center [826, 350] width 198 height 13
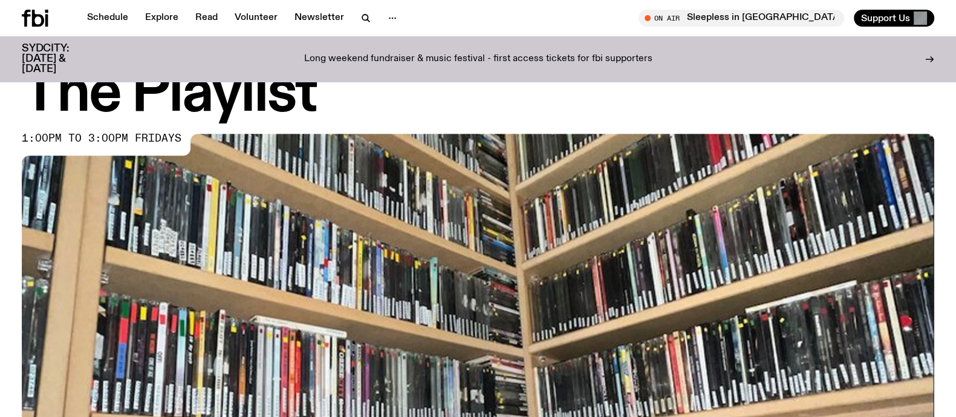
scroll to position [0, 0]
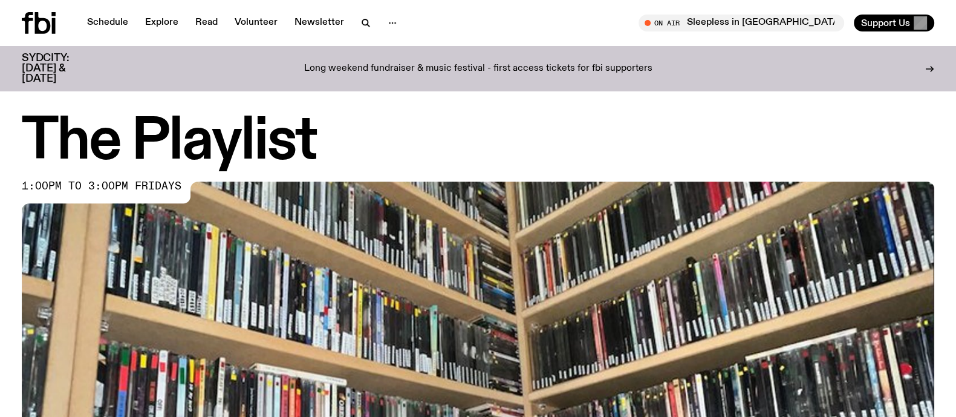
click at [47, 25] on icon at bounding box center [43, 23] width 16 height 22
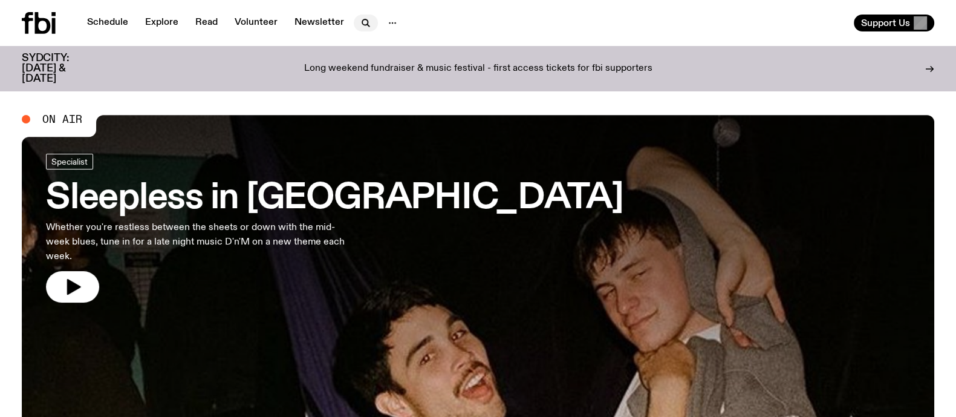
click at [362, 16] on icon "button" at bounding box center [366, 23] width 15 height 15
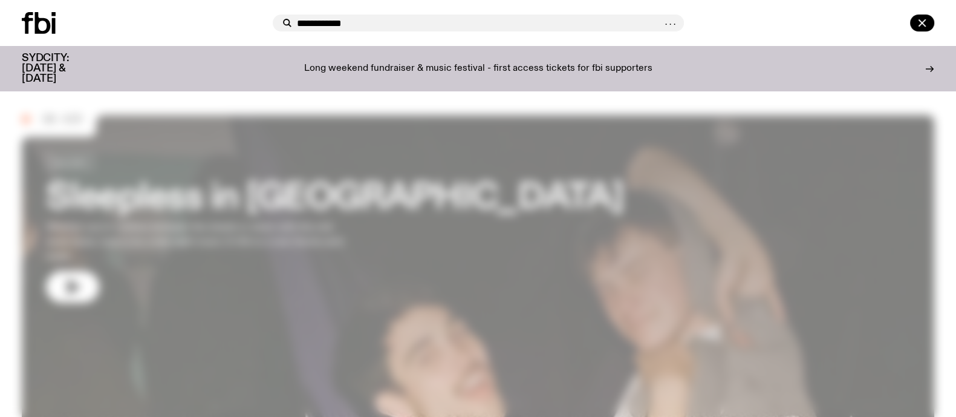
type input "**********"
click at [377, 44] on div "**********" at bounding box center [478, 23] width 956 height 46
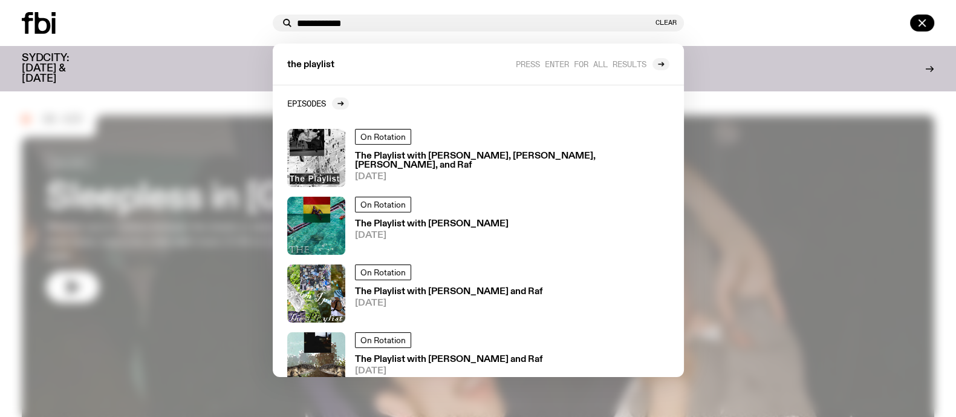
click at [315, 183] on img at bounding box center [316, 158] width 58 height 58
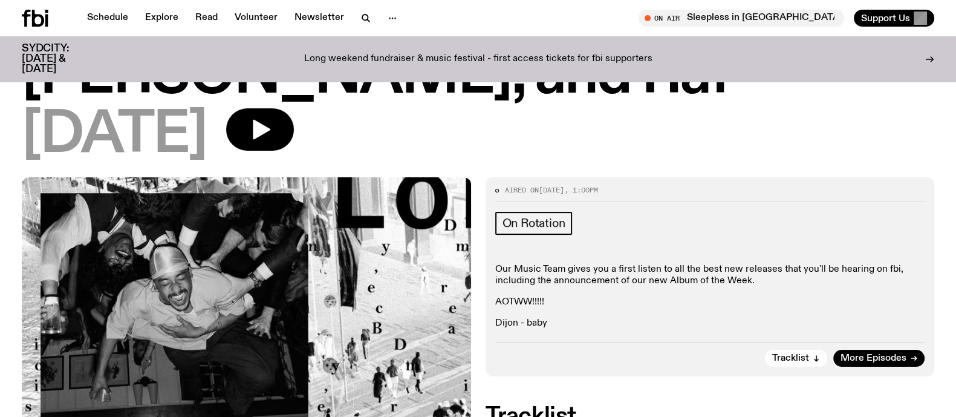
scroll to position [225, 0]
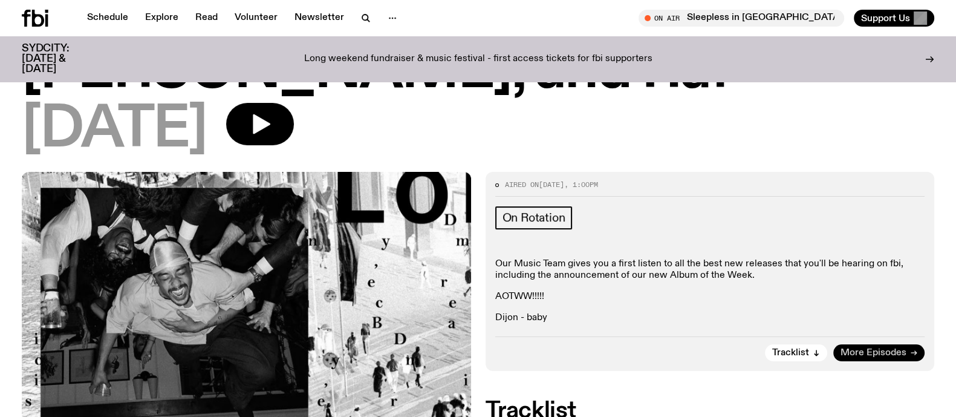
click at [884, 348] on span "More Episodes" at bounding box center [874, 352] width 66 height 9
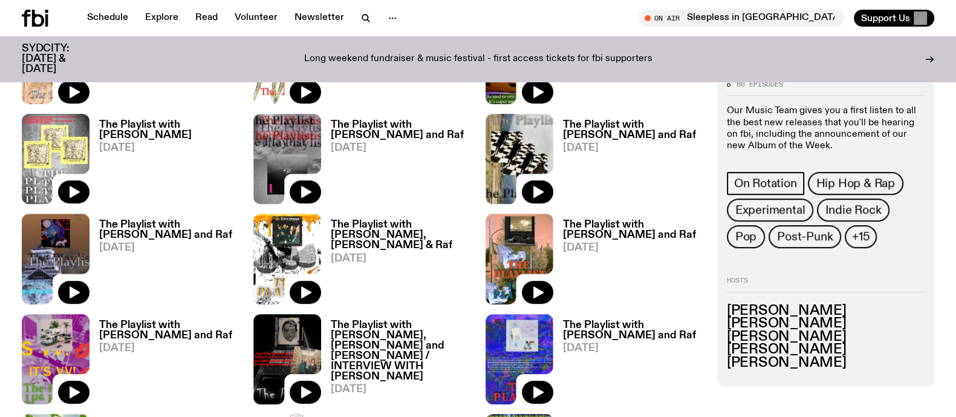
scroll to position [929, 0]
